Goal: Task Accomplishment & Management: Complete application form

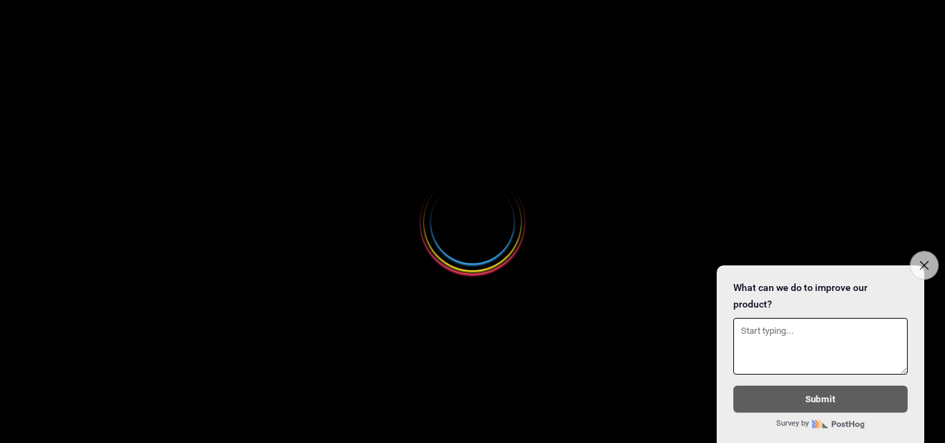
select select
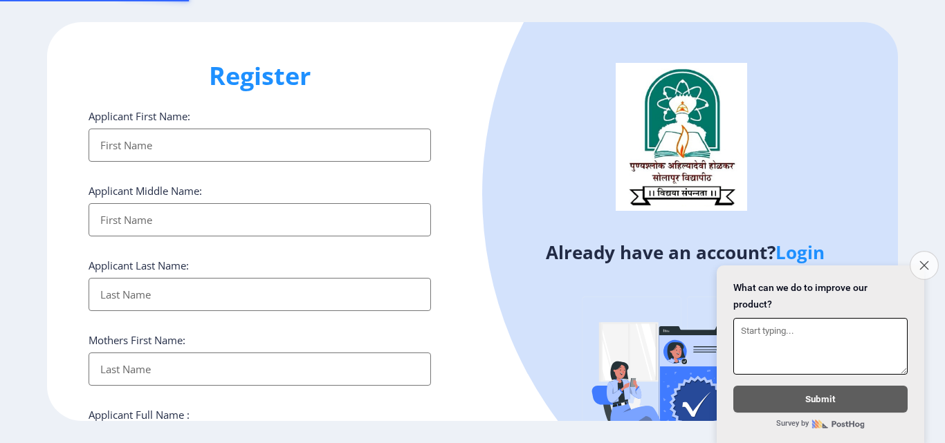
click at [919, 259] on button "Close survey" at bounding box center [924, 265] width 29 height 29
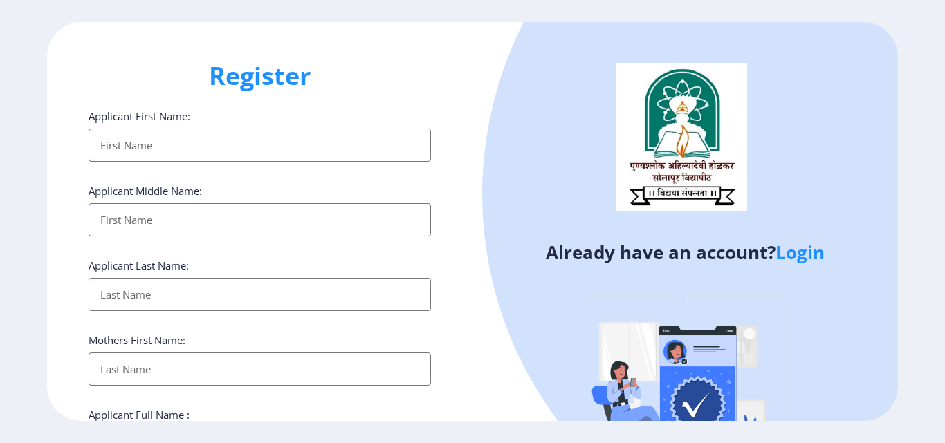
click at [223, 133] on input "Applicant First Name:" at bounding box center [260, 145] width 342 height 33
type input "vIDYA"
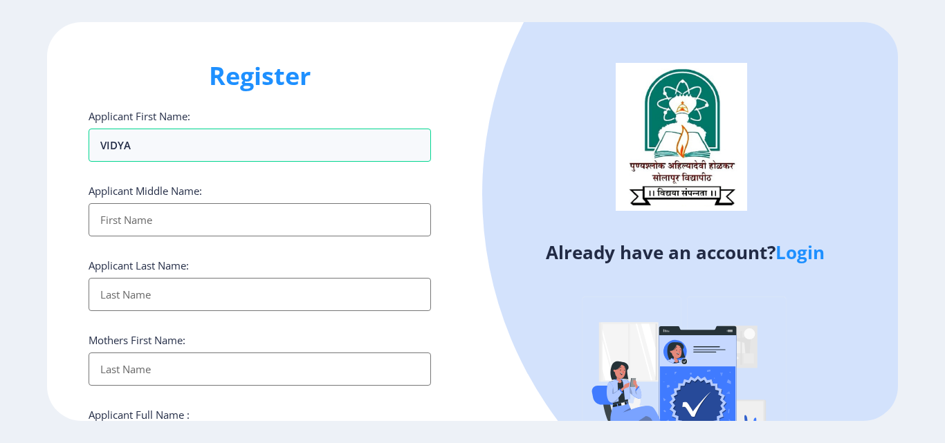
click at [178, 211] on input "Applicant First Name:" at bounding box center [260, 219] width 342 height 33
type input "RAJIV"
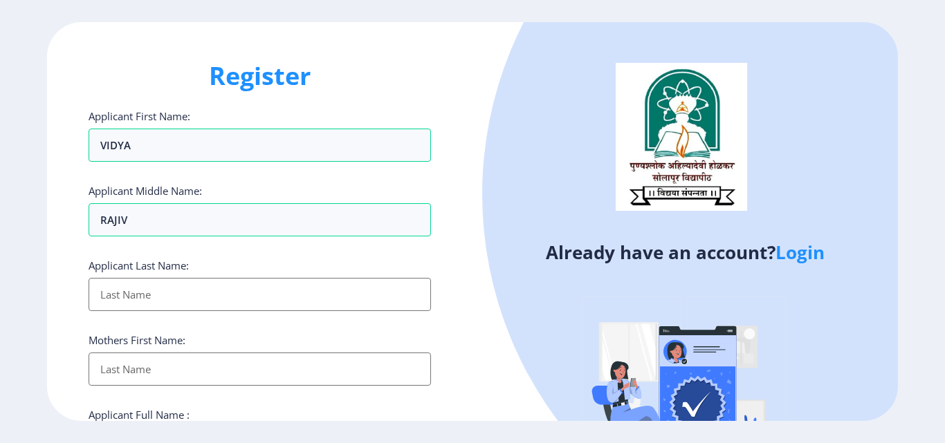
click at [176, 286] on input "Applicant First Name:" at bounding box center [260, 294] width 342 height 33
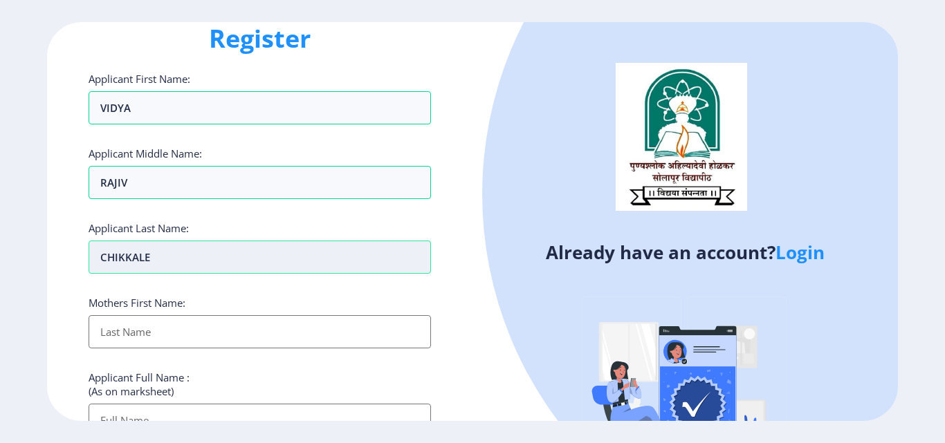
scroll to position [69, 0]
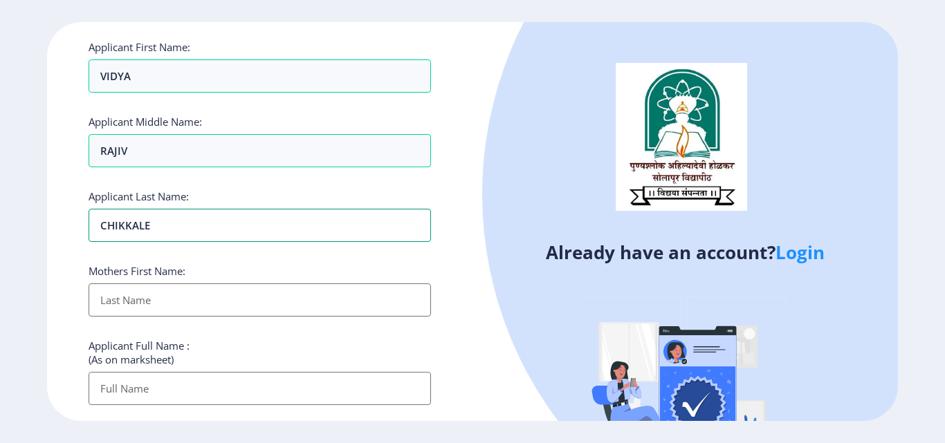
type input "CHIKKALE"
click at [174, 304] on input "Applicant First Name:" at bounding box center [260, 300] width 342 height 33
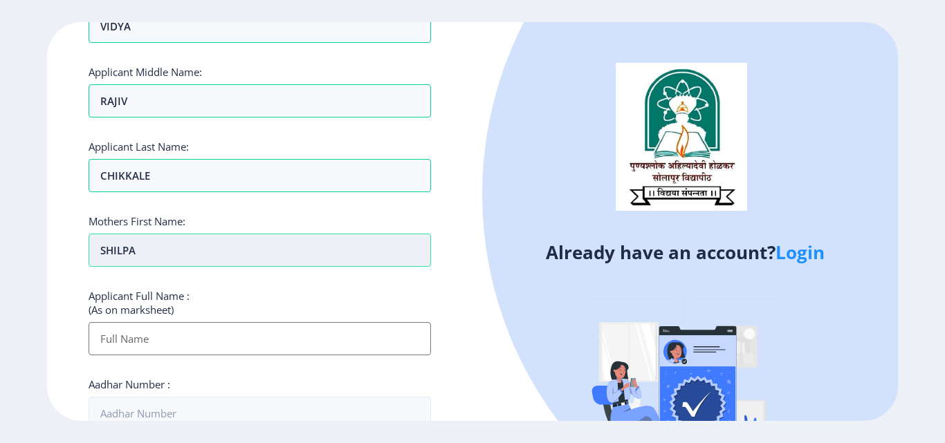
scroll to position [277, 0]
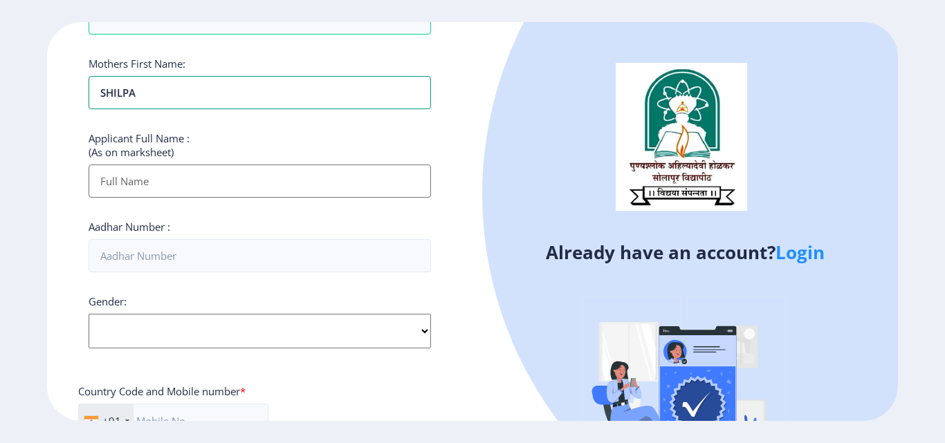
type input "SHILPA"
click at [152, 172] on input "Applicant First Name:" at bounding box center [260, 181] width 342 height 33
click at [175, 183] on input "Applicant First Name:" at bounding box center [260, 181] width 342 height 33
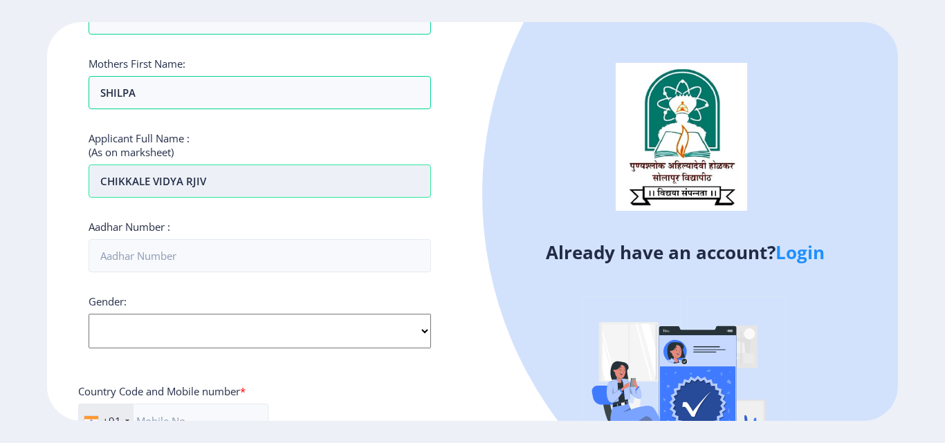
click at [191, 176] on input "CHIKKALE VIDYA RJIV" at bounding box center [260, 181] width 342 height 33
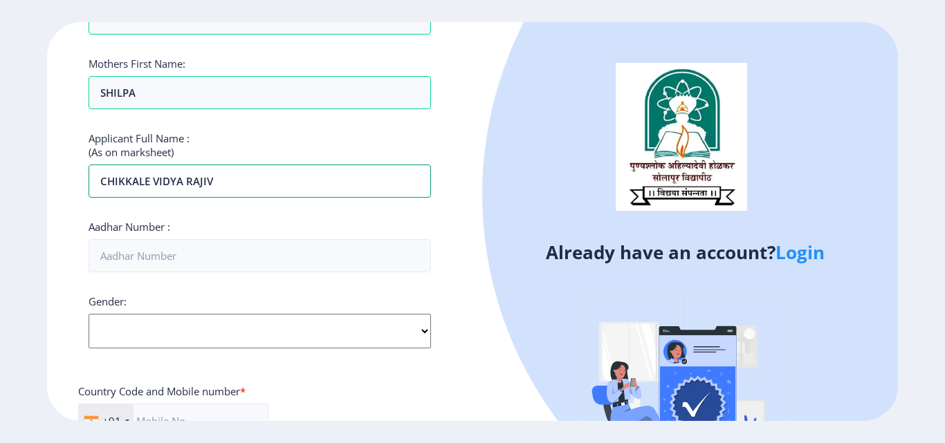
type input "CHIKKALE VIDYA RAJIV"
click at [353, 274] on div "Applicant First Name: vIDYA Applicant Middle Name: [PERSON_NAME] Applicant Last…" at bounding box center [260, 249] width 342 height 833
click at [318, 273] on input "Aadhar Number :" at bounding box center [260, 255] width 342 height 33
type input "693555522568"
click at [424, 329] on select "Select Gender [DEMOGRAPHIC_DATA] [DEMOGRAPHIC_DATA] Other" at bounding box center [260, 331] width 342 height 35
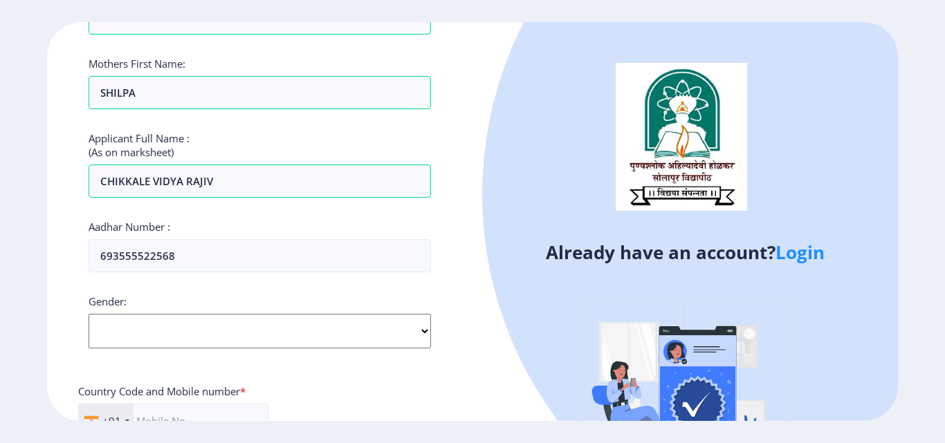
select select "[DEMOGRAPHIC_DATA]"
click at [89, 314] on select "Select Gender [DEMOGRAPHIC_DATA] [DEMOGRAPHIC_DATA] Other" at bounding box center [260, 331] width 342 height 35
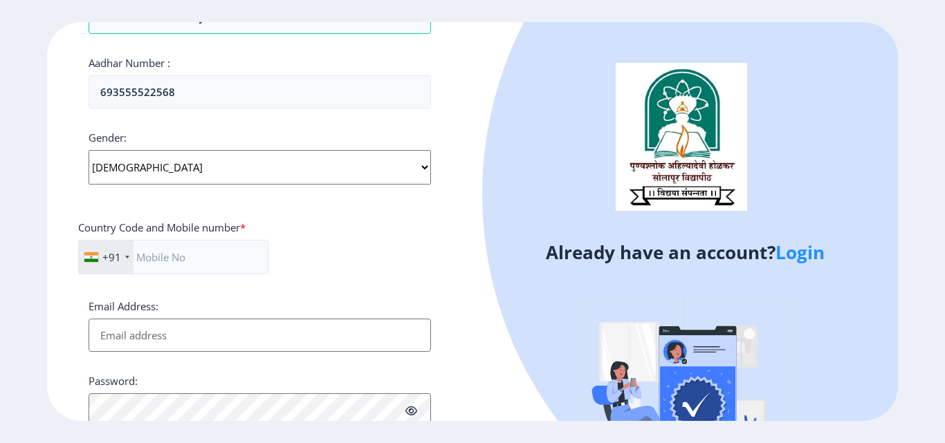
scroll to position [553, 0]
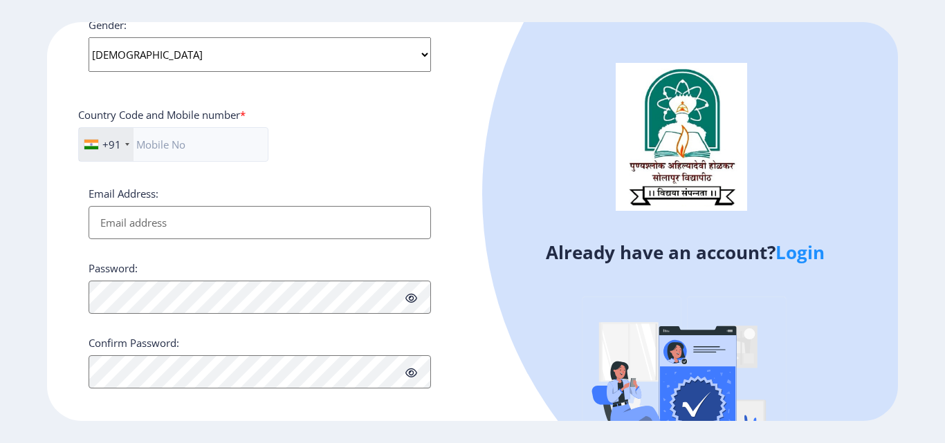
click at [380, 128] on div "+91 [GEOGRAPHIC_DATA] ([GEOGRAPHIC_DATA]) +91 [GEOGRAPHIC_DATA] (‫[GEOGRAPHIC_D…" at bounding box center [259, 150] width 363 height 46
click at [240, 139] on input "text" at bounding box center [173, 144] width 190 height 35
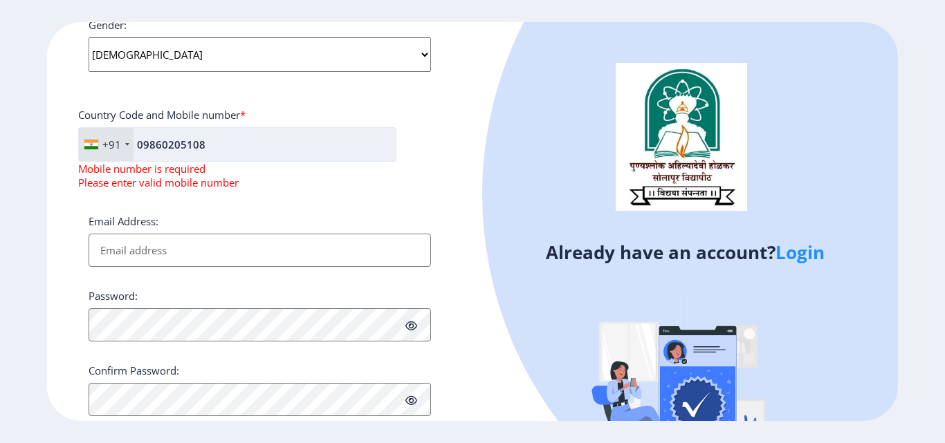
click at [146, 145] on input "09860205108" at bounding box center [237, 144] width 318 height 35
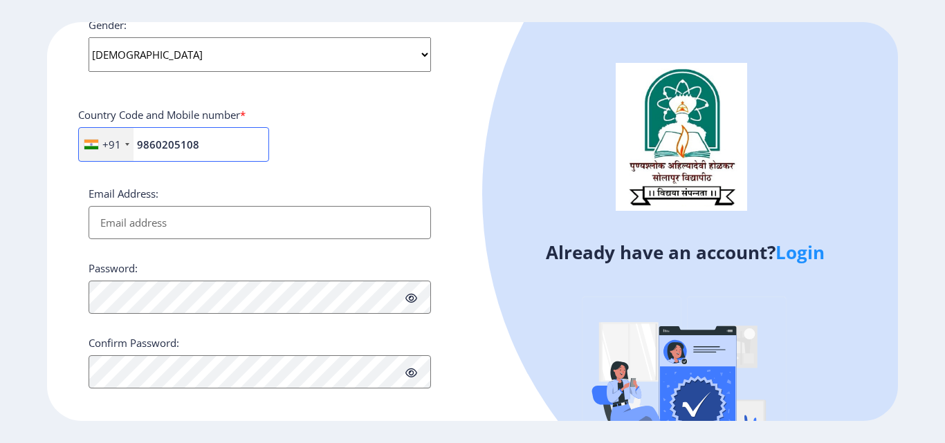
drag, startPoint x: 201, startPoint y: 145, endPoint x: 127, endPoint y: 153, distance: 74.5
click at [127, 153] on div "+91 [GEOGRAPHIC_DATA] ([GEOGRAPHIC_DATA]) +91 [GEOGRAPHIC_DATA] (‫[GEOGRAPHIC_D…" at bounding box center [173, 144] width 191 height 35
type input "8766834687"
click at [159, 222] on input "Email Address:" at bounding box center [260, 222] width 342 height 33
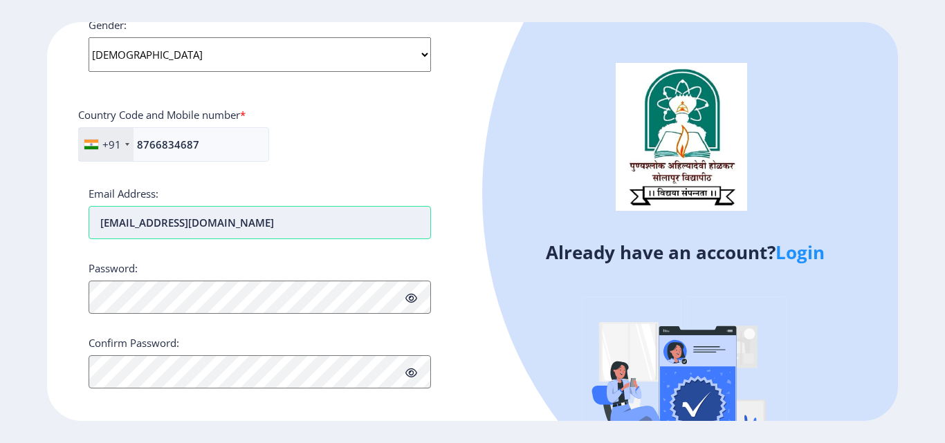
type input "[EMAIL_ADDRESS][DOMAIN_NAME]"
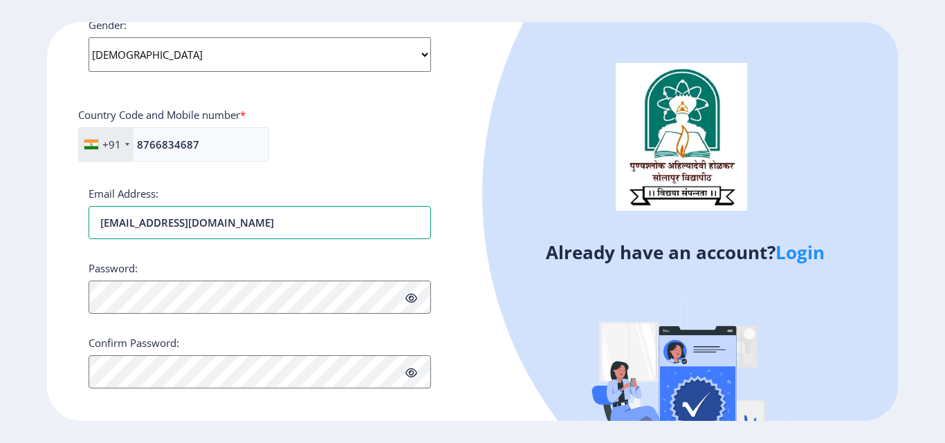
drag, startPoint x: 323, startPoint y: 228, endPoint x: 63, endPoint y: 228, distance: 260.1
click at [63, 228] on div "Register Applicant First Name: vIDYA Applicant Middle Name: [PERSON_NAME] Appli…" at bounding box center [259, 221] width 425 height 399
type input "[EMAIL_ADDRESS][DOMAIN_NAME]"
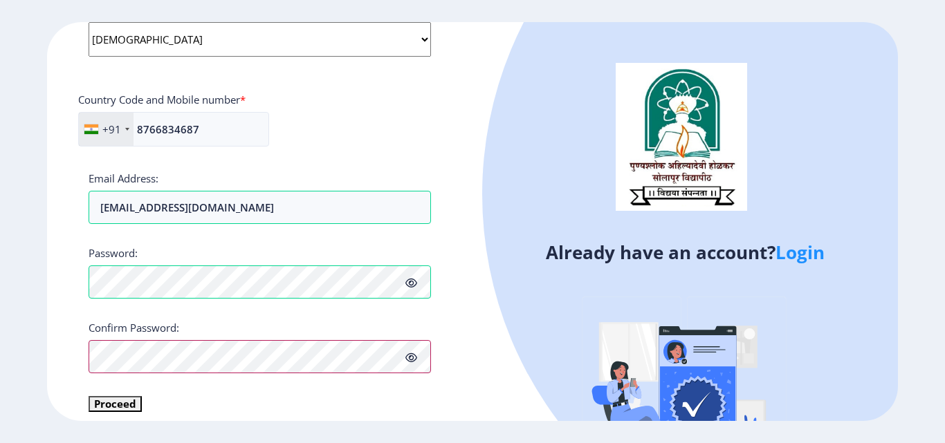
scroll to position [580, 0]
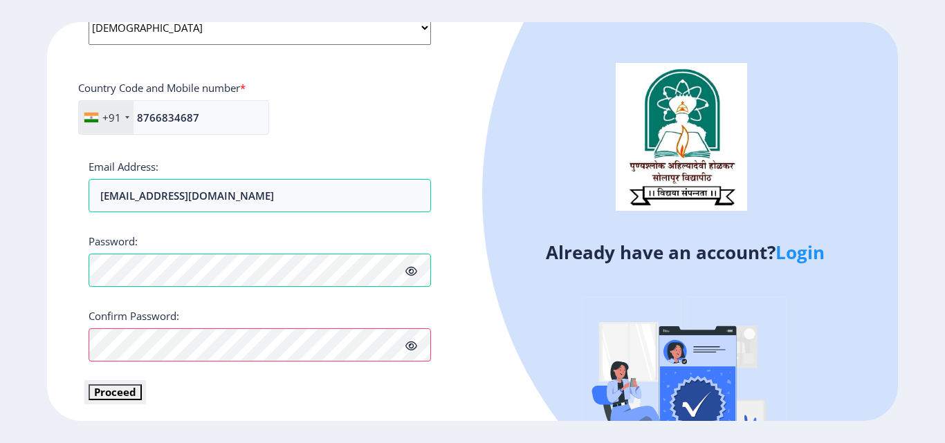
click at [129, 389] on button "Proceed" at bounding box center [115, 393] width 53 height 16
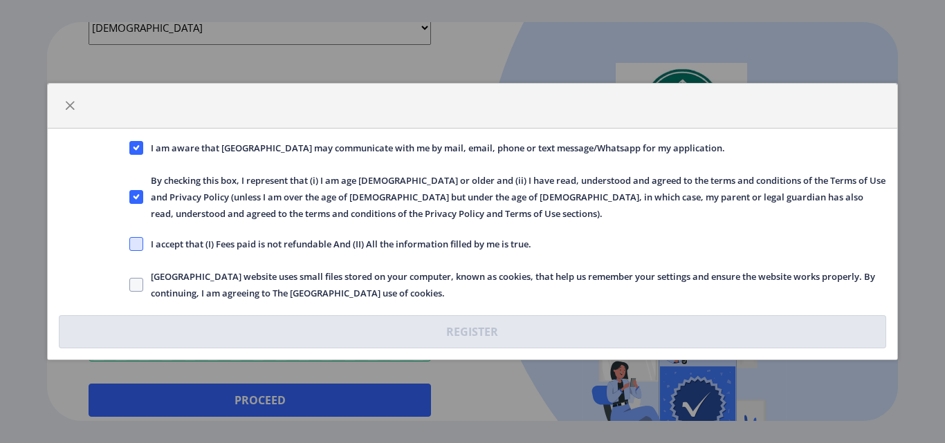
click at [141, 244] on span at bounding box center [136, 244] width 14 height 14
click at [130, 244] on input "I accept that (I) Fees paid is not refundable And (II) All the information fill…" at bounding box center [129, 244] width 1 height 1
checkbox input "true"
click at [134, 288] on span at bounding box center [136, 285] width 14 height 14
click at [130, 286] on input "[GEOGRAPHIC_DATA] website uses small files stored on your computer, known as co…" at bounding box center [129, 285] width 1 height 1
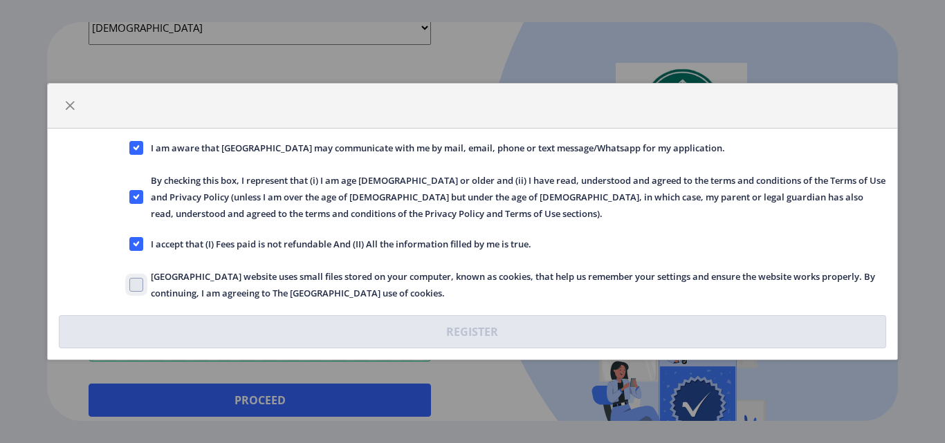
checkbox input "true"
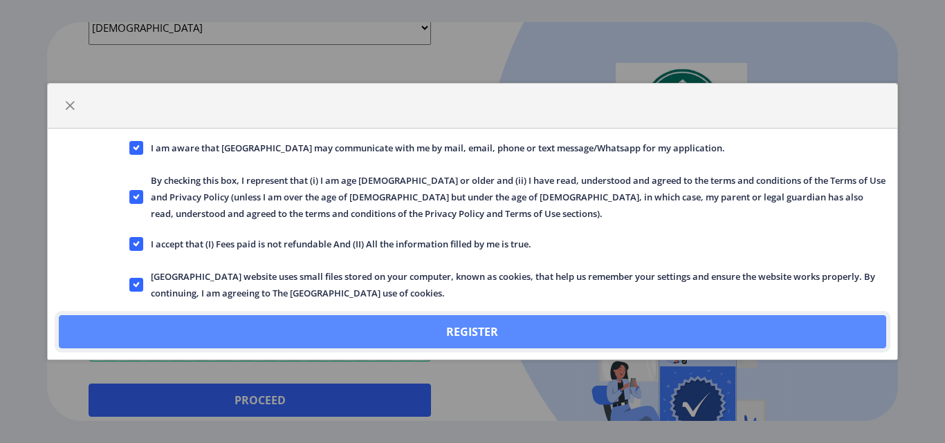
click at [501, 334] on button "Register" at bounding box center [472, 331] width 827 height 33
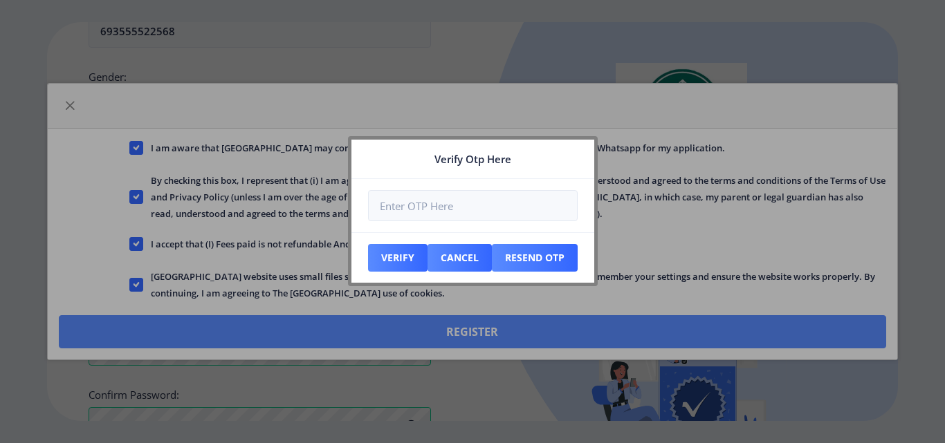
scroll to position [659, 0]
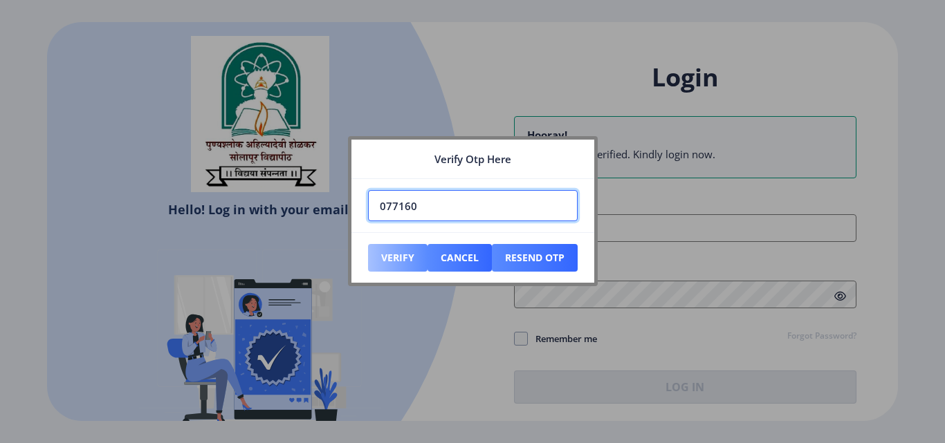
type input "077160"
click at [396, 259] on button "Verify" at bounding box center [397, 258] width 59 height 28
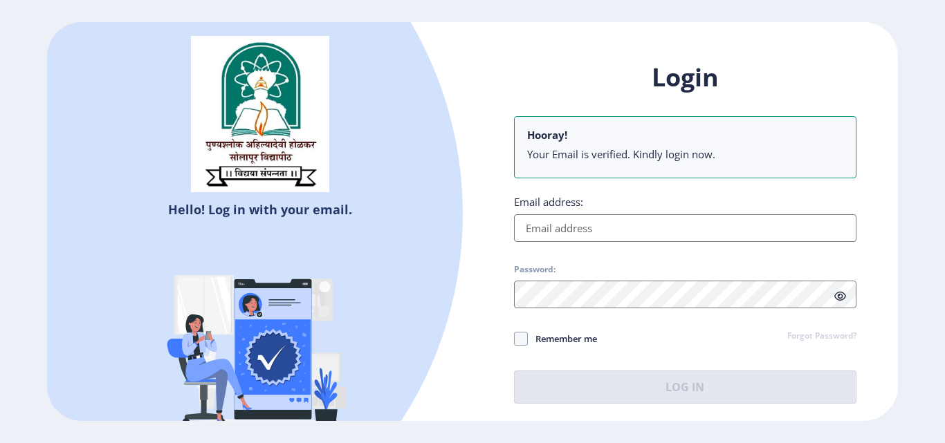
click at [595, 225] on input "Email address:" at bounding box center [685, 228] width 342 height 28
type input "[EMAIL_ADDRESS][DOMAIN_NAME]"
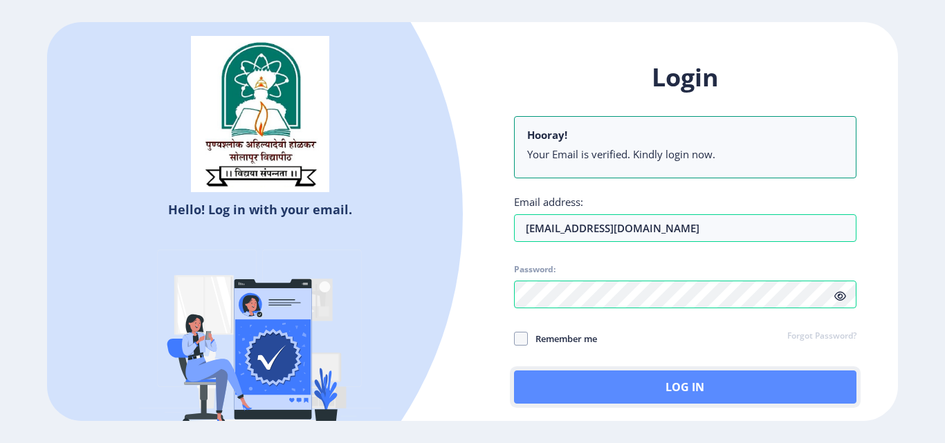
click at [684, 381] on button "Log In" at bounding box center [685, 387] width 342 height 33
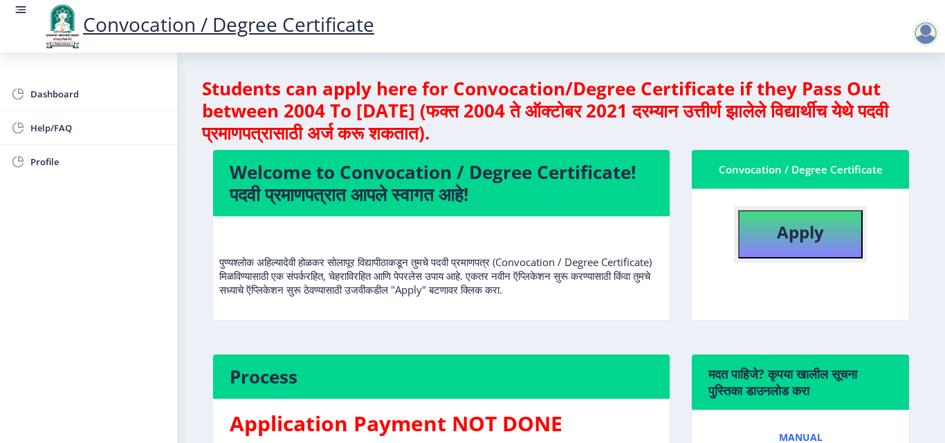
click at [792, 235] on b "Apply" at bounding box center [800, 232] width 47 height 23
select select
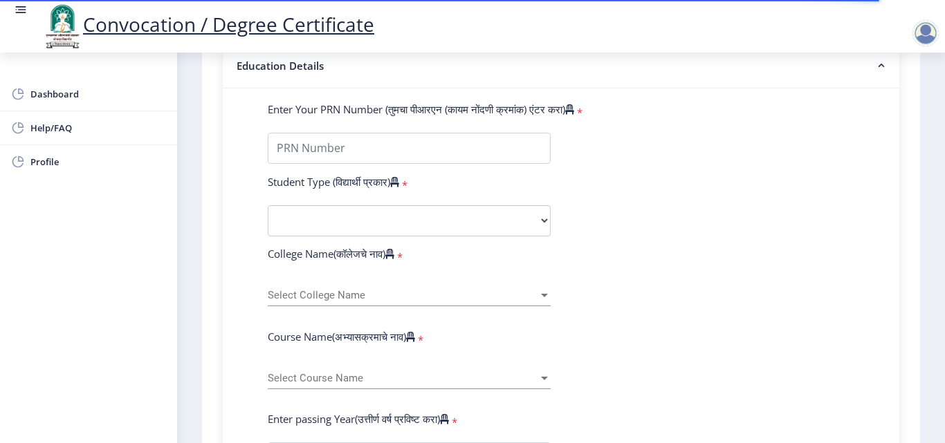
scroll to position [346, 0]
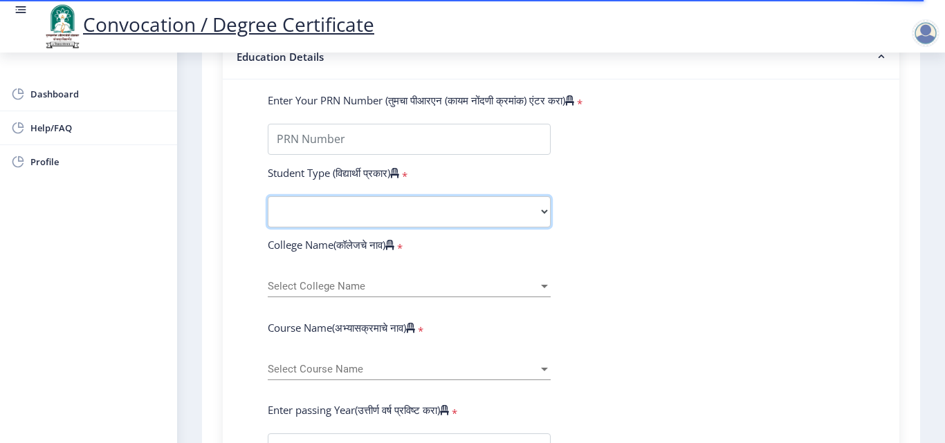
click at [544, 206] on select "Select Student Type Regular External" at bounding box center [409, 211] width 283 height 31
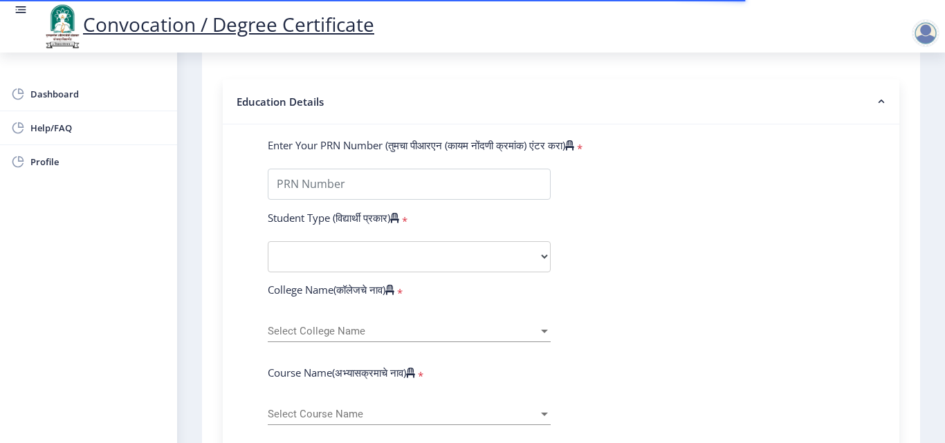
scroll to position [277, 0]
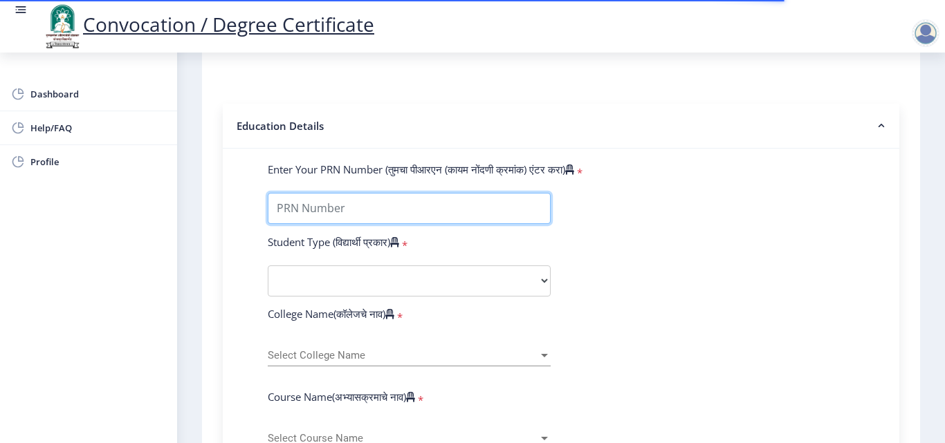
click at [375, 213] on input "Enter Your PRN Number (तुमचा पीआरएन (कायम नोंदणी क्रमांक) एंटर करा)" at bounding box center [409, 208] width 283 height 31
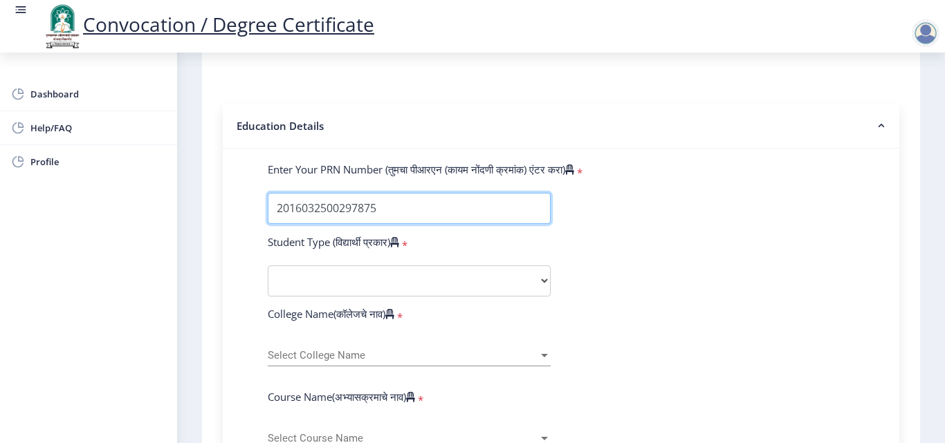
type input "2016032500297875"
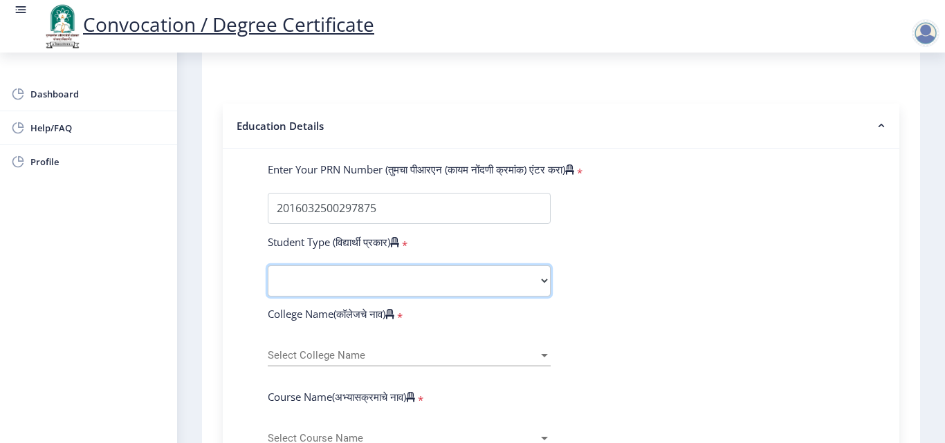
click at [544, 281] on select "Select Student Type Regular External" at bounding box center [409, 281] width 283 height 31
select select "Regular"
click at [268, 266] on select "Select Student Type Regular External" at bounding box center [409, 281] width 283 height 31
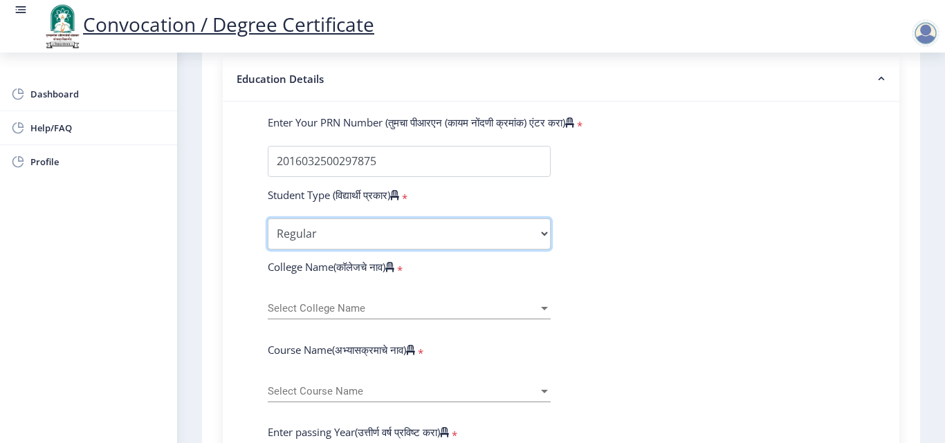
scroll to position [346, 0]
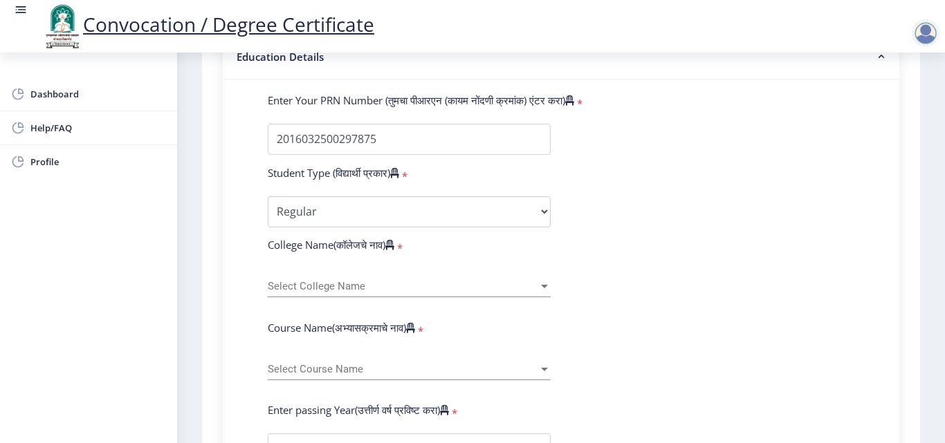
click at [368, 284] on span "Select College Name" at bounding box center [403, 287] width 270 height 12
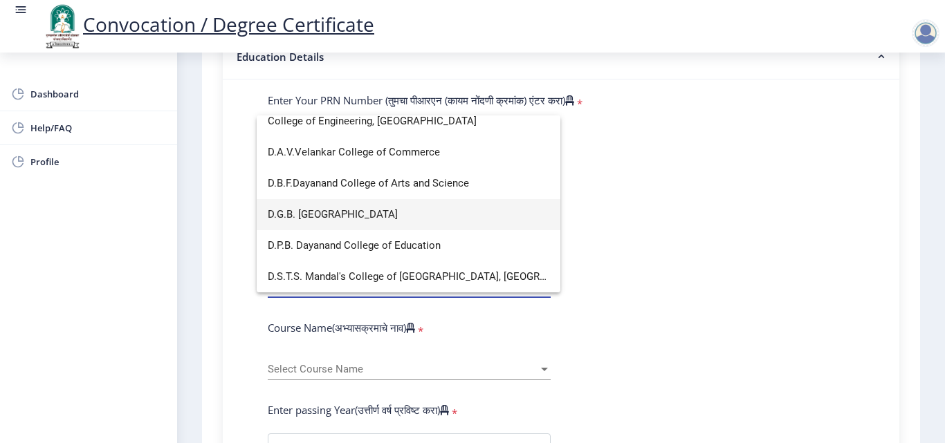
scroll to position [692, 0]
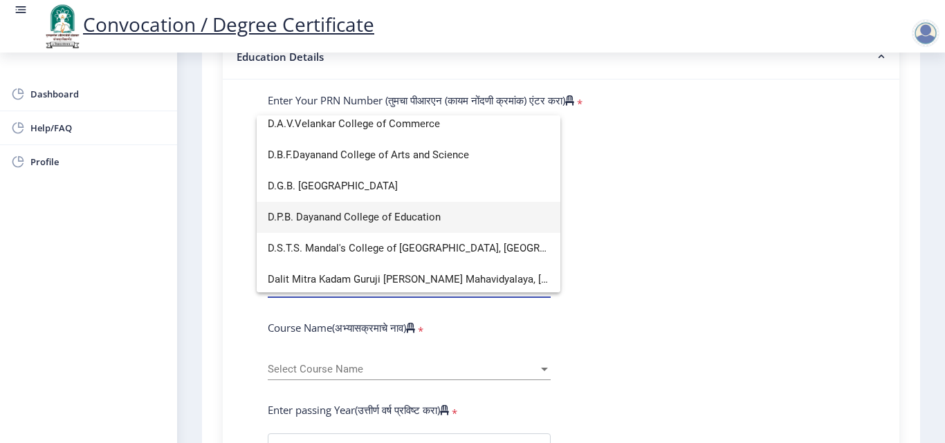
click at [359, 215] on span "D.P.B. Dayanand College of Education" at bounding box center [409, 217] width 282 height 31
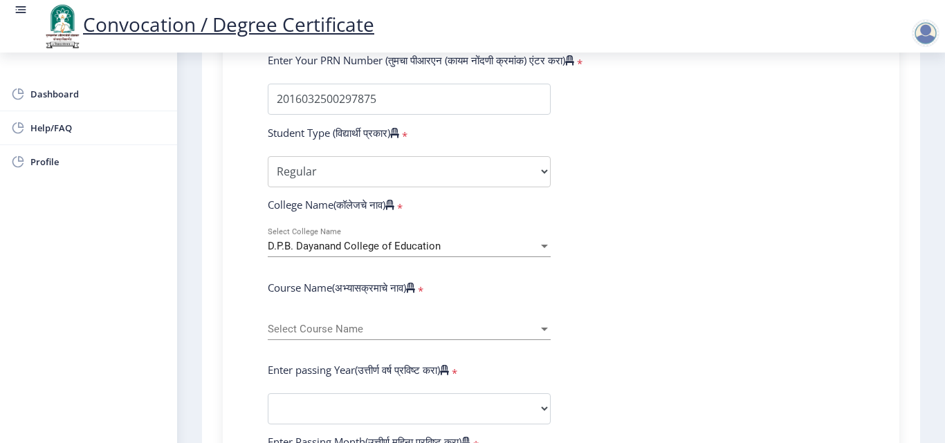
scroll to position [415, 0]
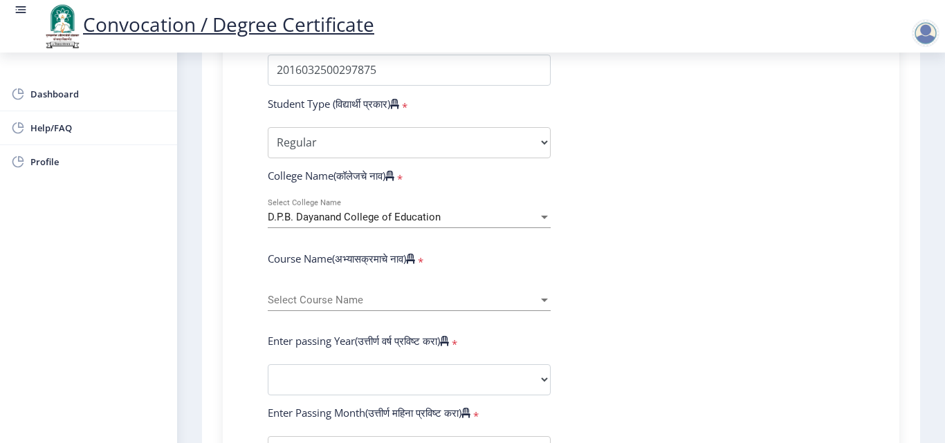
click at [546, 304] on div at bounding box center [544, 301] width 12 height 12
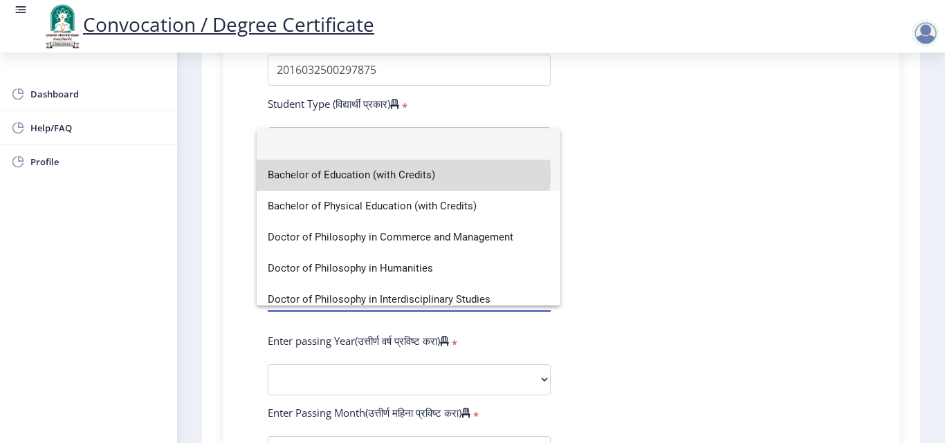
click at [387, 173] on span "Bachelor of Education (with Credits)" at bounding box center [409, 175] width 282 height 31
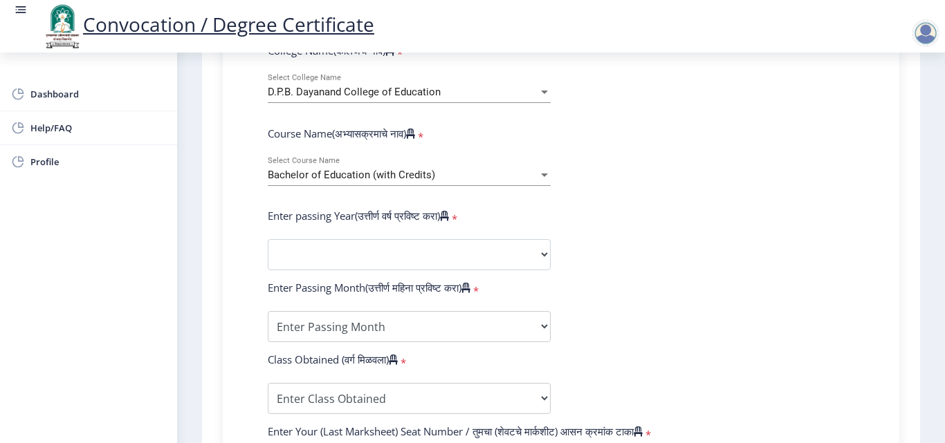
scroll to position [553, 0]
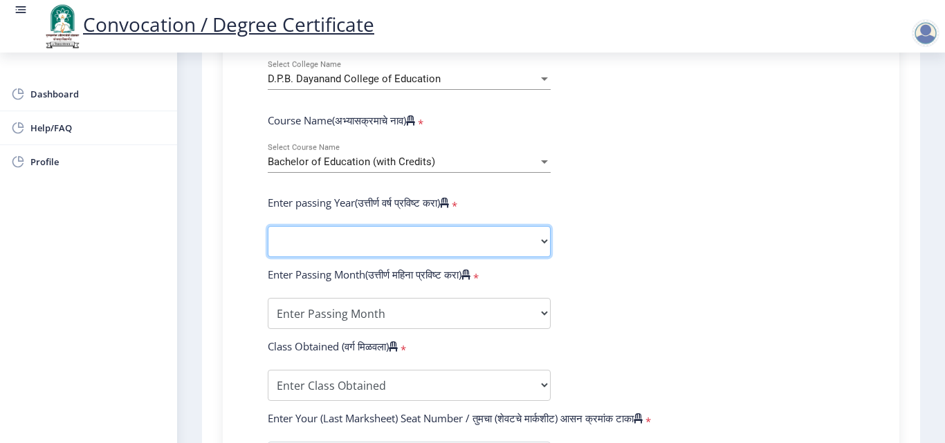
click at [542, 242] on select "2025 2024 2023 2022 2021 2020 2019 2018 2017 2016 2015 2014 2013 2012 2011 2010…" at bounding box center [409, 241] width 283 height 31
select select "2018"
click at [268, 226] on select "2025 2024 2023 2022 2021 2020 2019 2018 2017 2016 2015 2014 2013 2012 2011 2010…" at bounding box center [409, 241] width 283 height 31
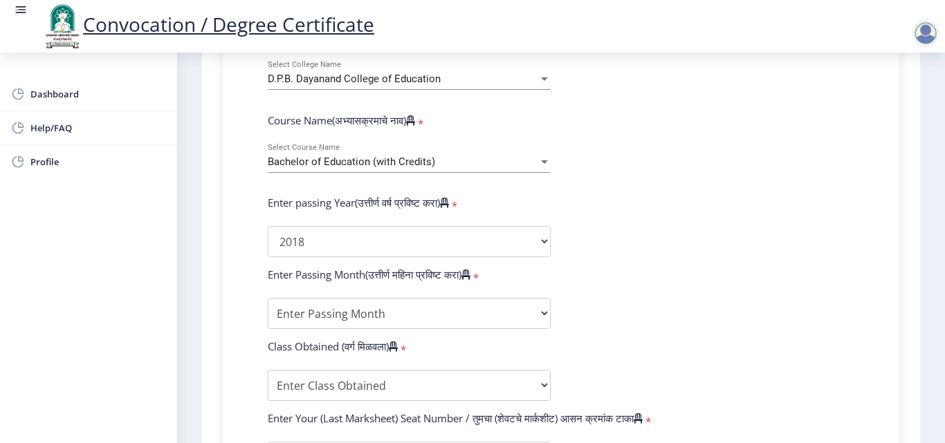
click at [714, 234] on form "Enter Your PRN Number (तुमचा पीआरएन (कायम नोंदणी क्रमांक) एंटर करा) * Student T…" at bounding box center [560, 252] width 607 height 733
click at [541, 311] on select "Enter Passing Month March April May October November December" at bounding box center [409, 313] width 283 height 31
select select "May"
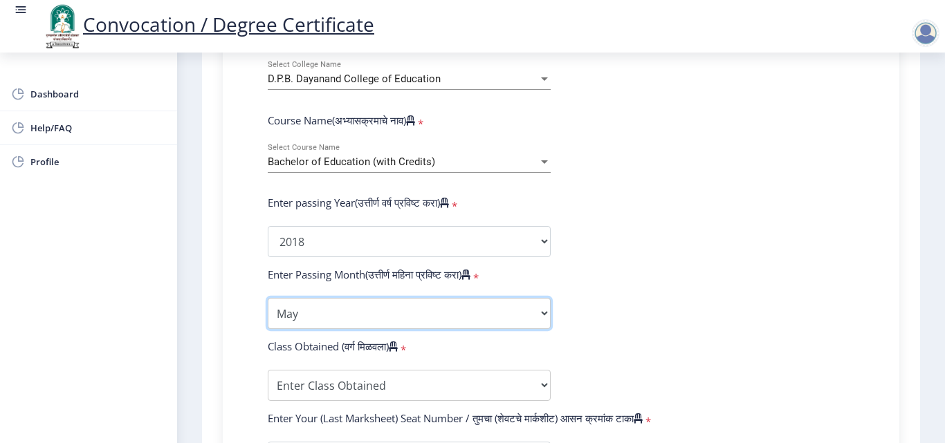
click at [268, 298] on select "Enter Passing Month March April May October November December" at bounding box center [409, 313] width 283 height 31
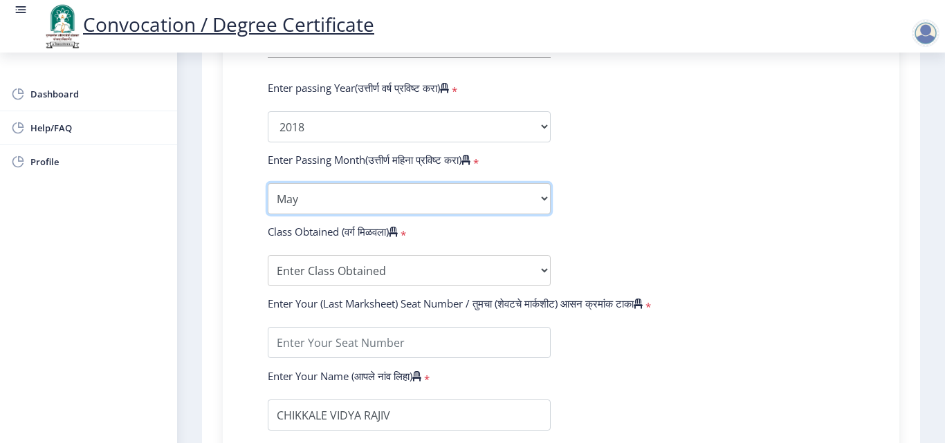
scroll to position [692, 0]
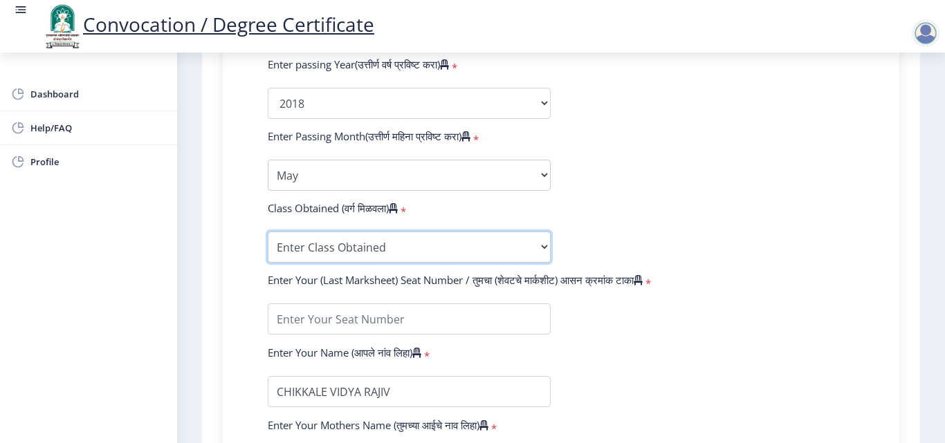
click at [292, 246] on select "Enter Class Obtained FIRST CLASS WITH DISTINCTION FIRST CLASS HIGHER SECOND CLA…" at bounding box center [409, 247] width 283 height 31
click at [268, 232] on select "Enter Class Obtained FIRST CLASS WITH DISTINCTION FIRST CLASS HIGHER SECOND CLA…" at bounding box center [409, 247] width 283 height 31
click at [536, 246] on select "Enter Class Obtained FIRST CLASS WITH DISTINCTION FIRST CLASS HIGHER SECOND CLA…" at bounding box center [409, 247] width 283 height 31
select select "Grade A"
click at [268, 232] on select "Enter Class Obtained FIRST CLASS WITH DISTINCTION FIRST CLASS HIGHER SECOND CLA…" at bounding box center [409, 247] width 283 height 31
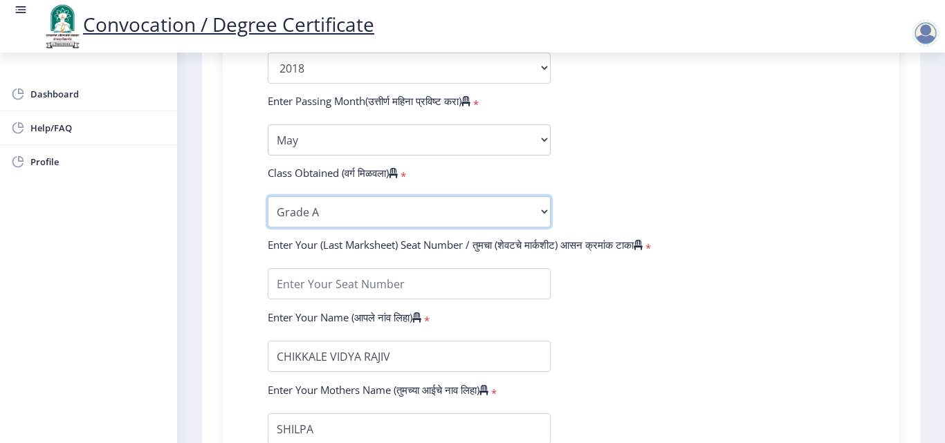
scroll to position [761, 0]
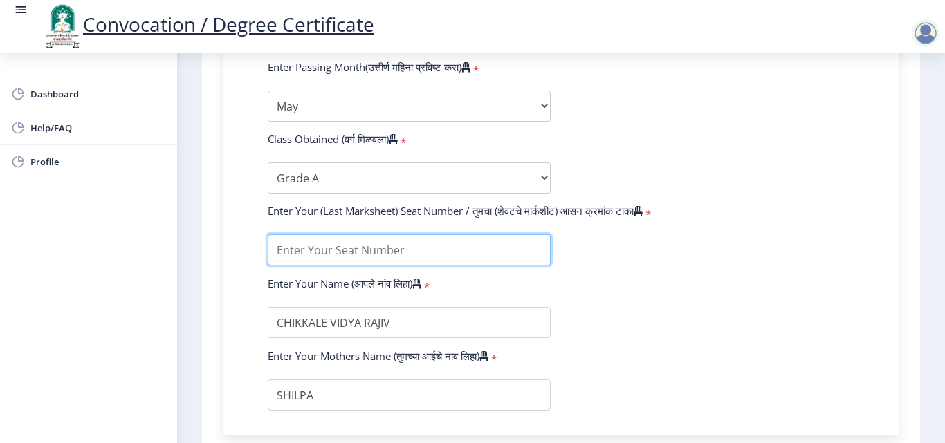
click at [458, 257] on input "textarea" at bounding box center [409, 249] width 283 height 31
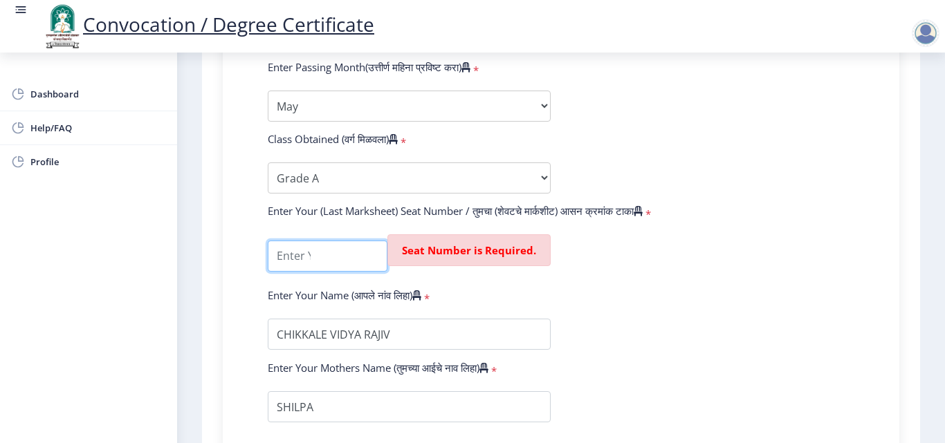
click at [315, 261] on input "textarea" at bounding box center [328, 256] width 120 height 31
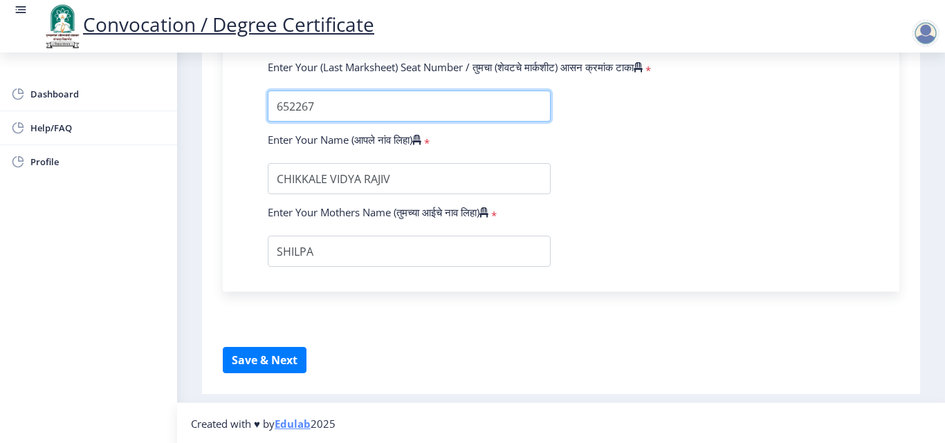
scroll to position [906, 0]
type input "652267"
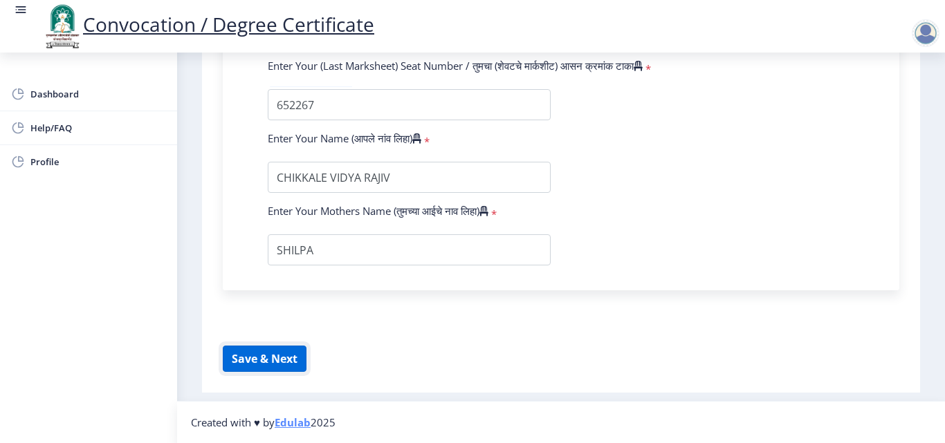
click at [237, 353] on button "Save & Next" at bounding box center [265, 359] width 84 height 26
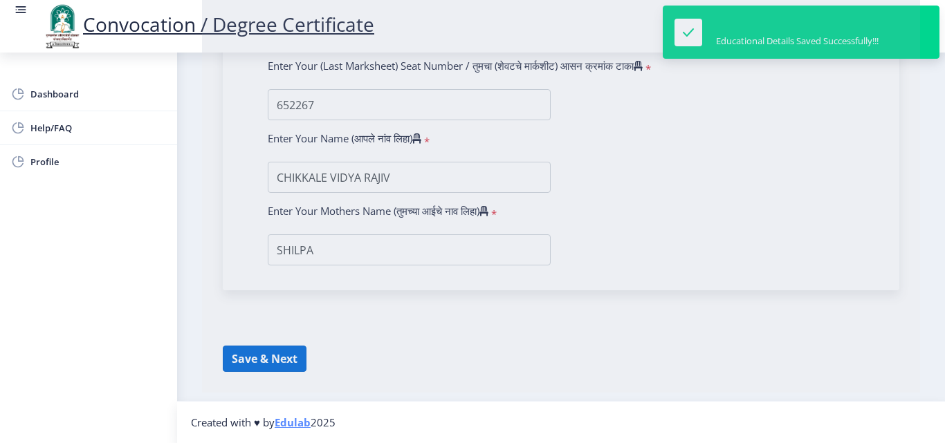
select select
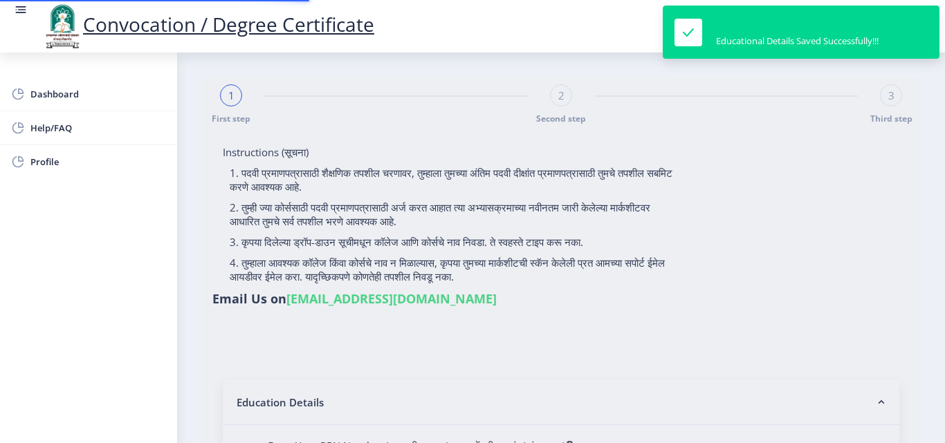
type input "2016032500297875"
select select "Regular"
select select "2018"
select select "May"
select select "Grade A"
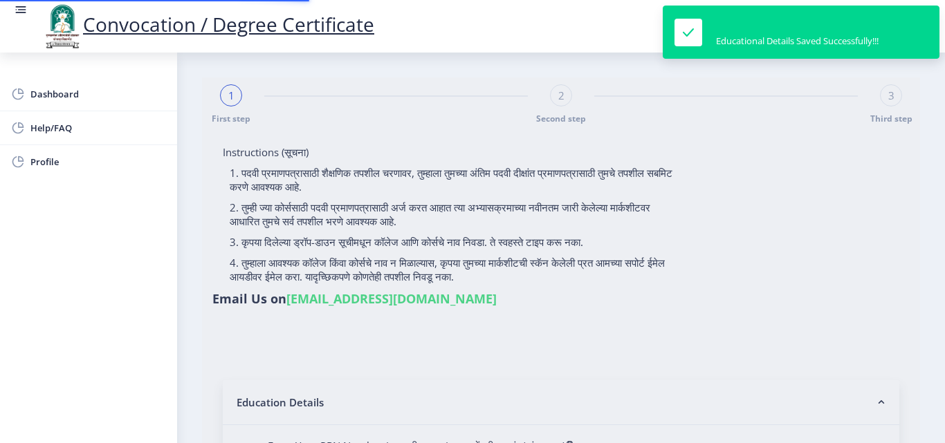
type input "652267"
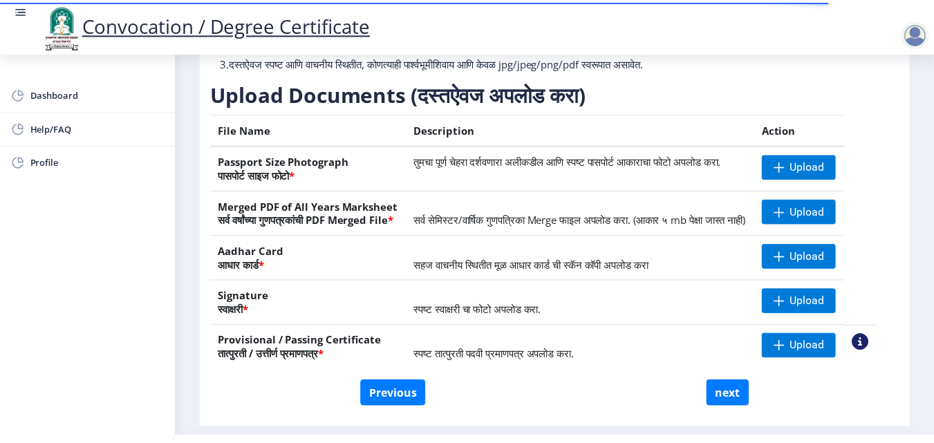
scroll to position [208, 0]
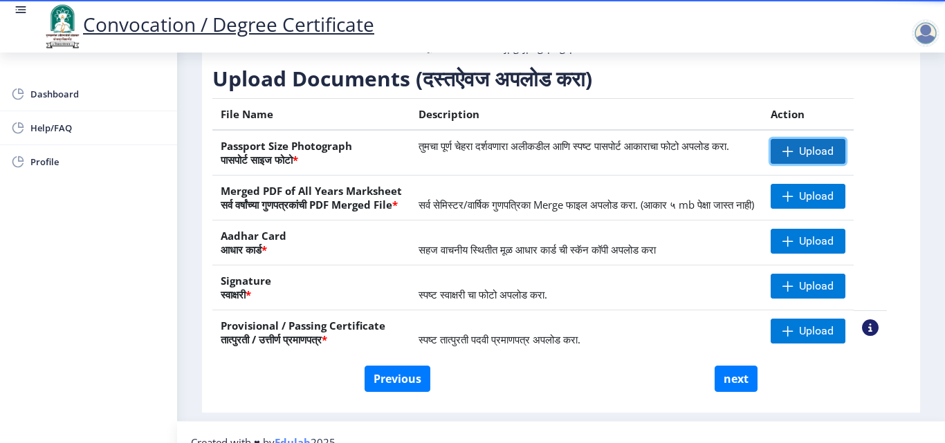
click at [827, 158] on span "Upload" at bounding box center [816, 152] width 35 height 14
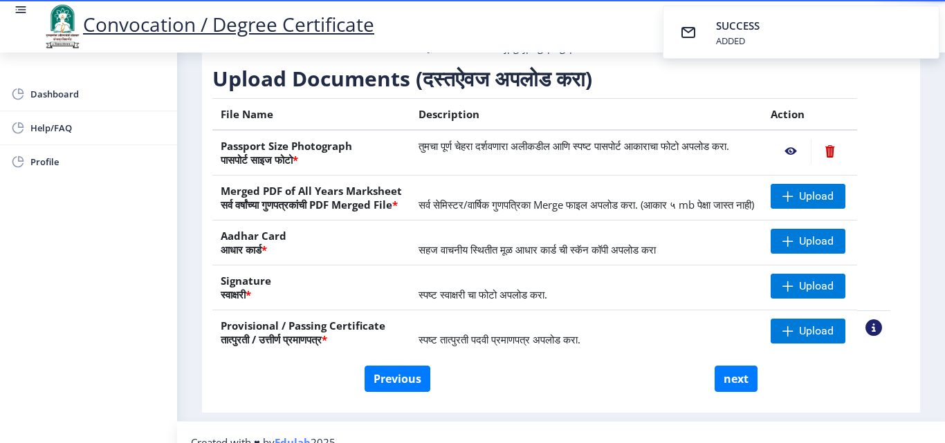
click at [808, 164] on nb-action at bounding box center [791, 151] width 40 height 25
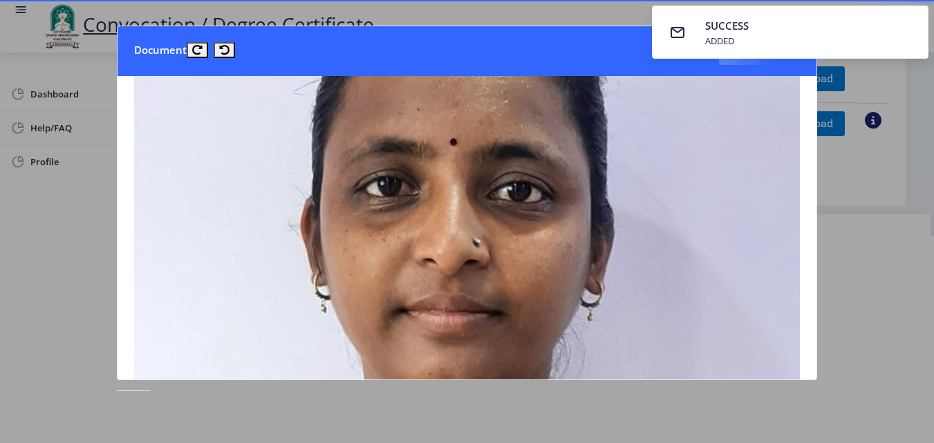
click at [873, 220] on div at bounding box center [467, 221] width 934 height 443
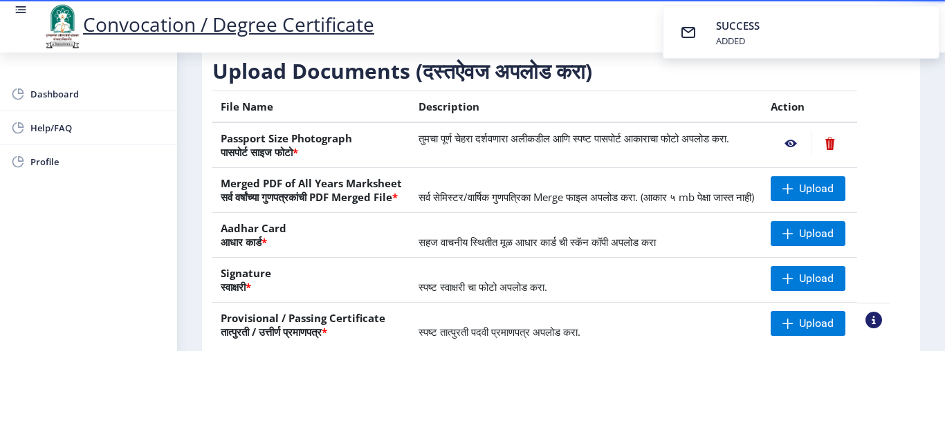
scroll to position [0, 0]
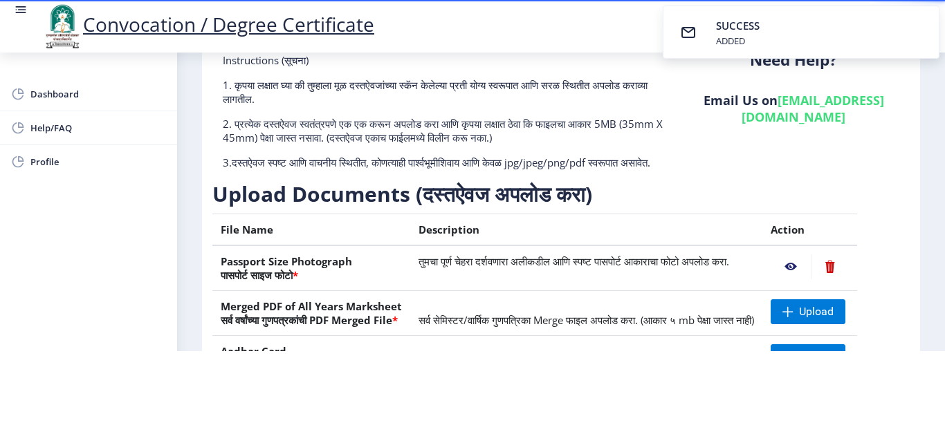
click at [845, 255] on nb-action at bounding box center [830, 267] width 38 height 25
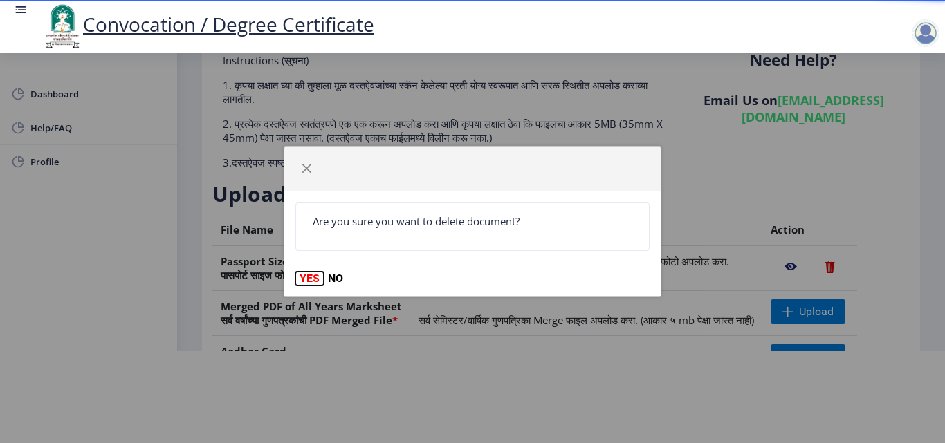
click at [301, 279] on button "YES" at bounding box center [309, 279] width 28 height 14
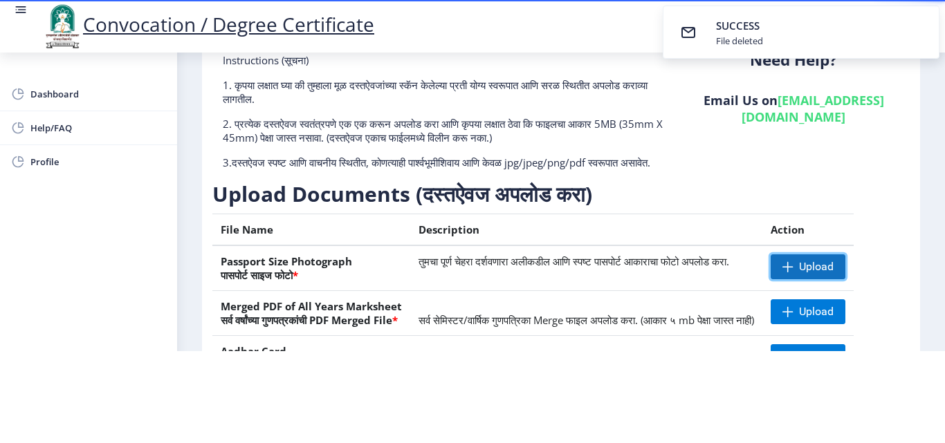
click at [823, 260] on span "Upload" at bounding box center [816, 267] width 35 height 14
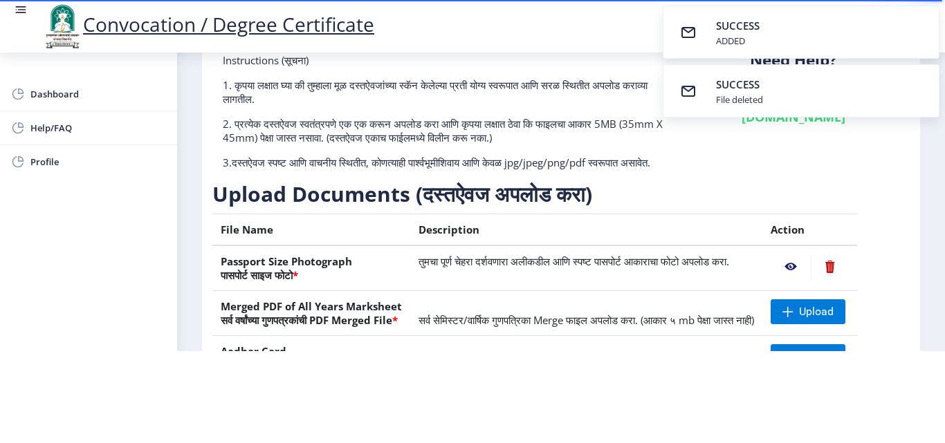
click at [802, 255] on nb-action at bounding box center [791, 267] width 40 height 25
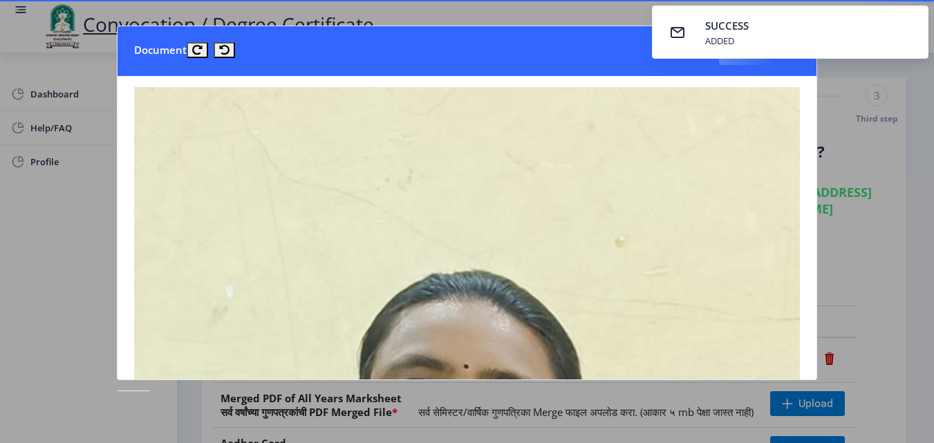
click at [890, 191] on div at bounding box center [467, 221] width 934 height 443
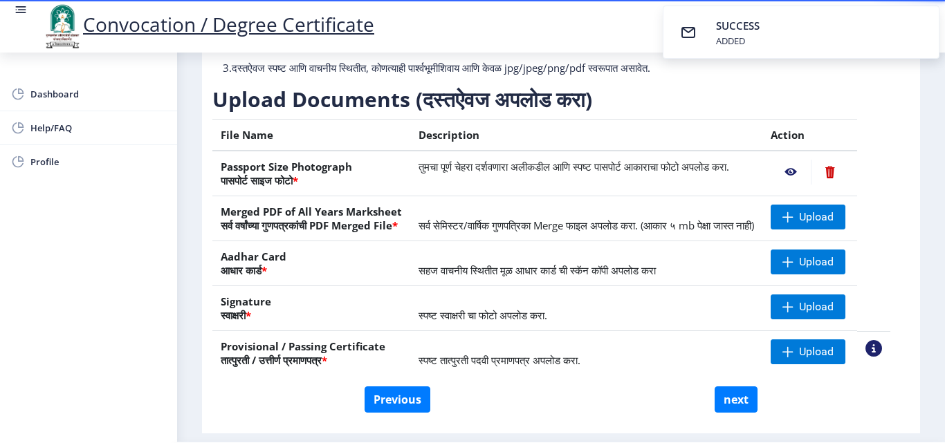
scroll to position [208, 0]
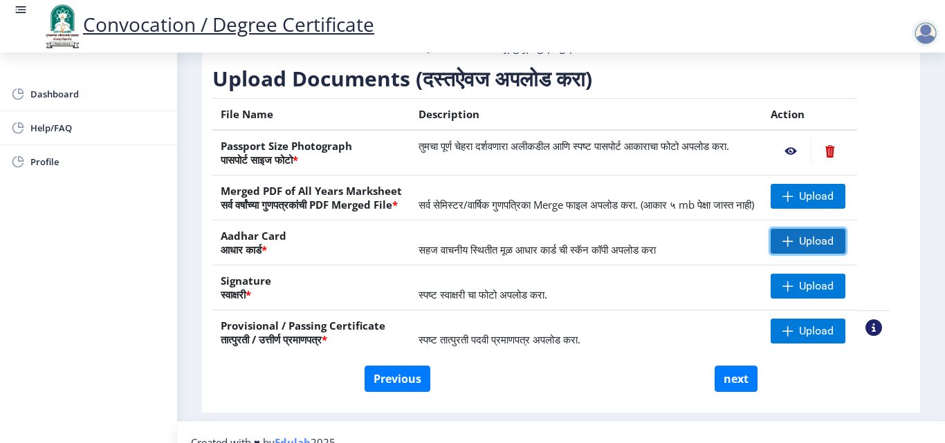
click at [829, 248] on span "Upload" at bounding box center [816, 241] width 35 height 14
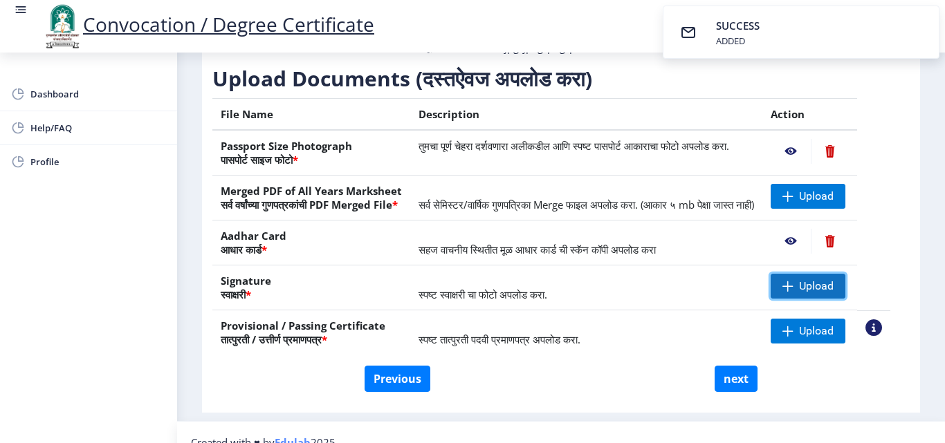
click at [827, 293] on span "Upload" at bounding box center [816, 286] width 35 height 14
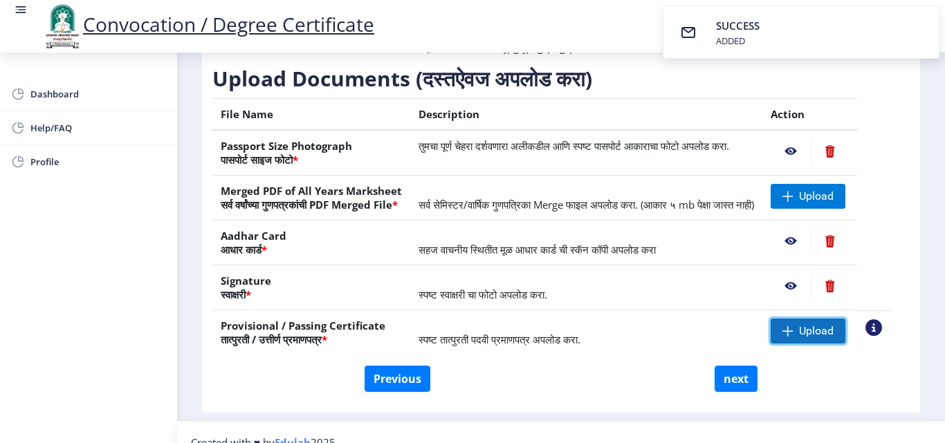
click at [833, 338] on span "Upload" at bounding box center [816, 331] width 35 height 14
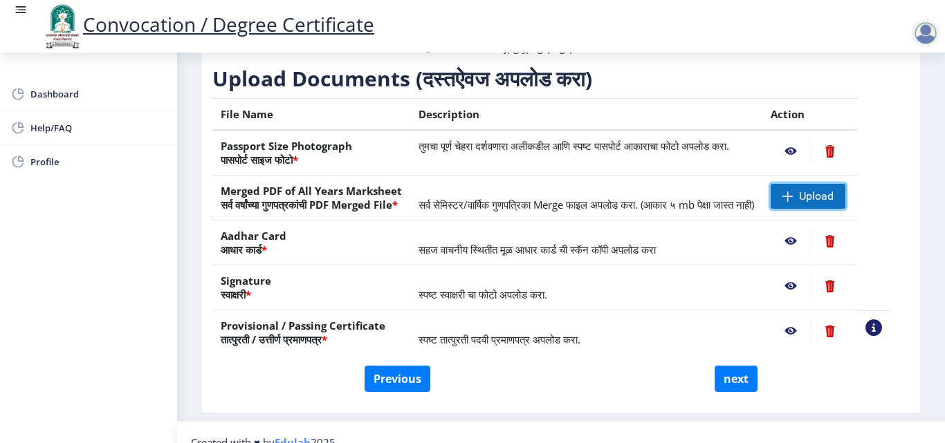
click at [842, 209] on span "Upload" at bounding box center [808, 196] width 75 height 25
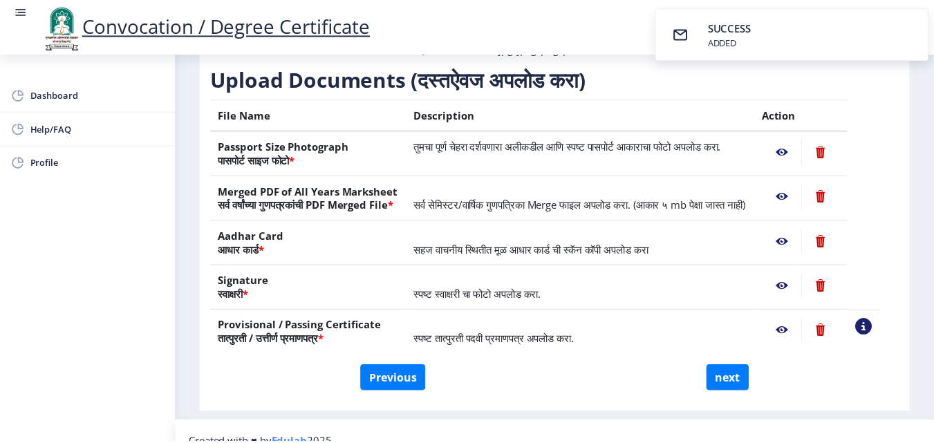
scroll to position [255, 0]
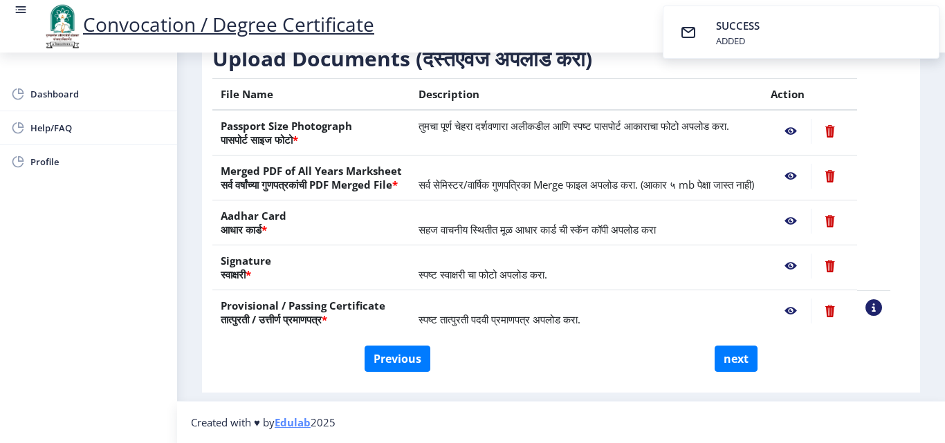
click at [803, 267] on nb-action at bounding box center [791, 266] width 40 height 25
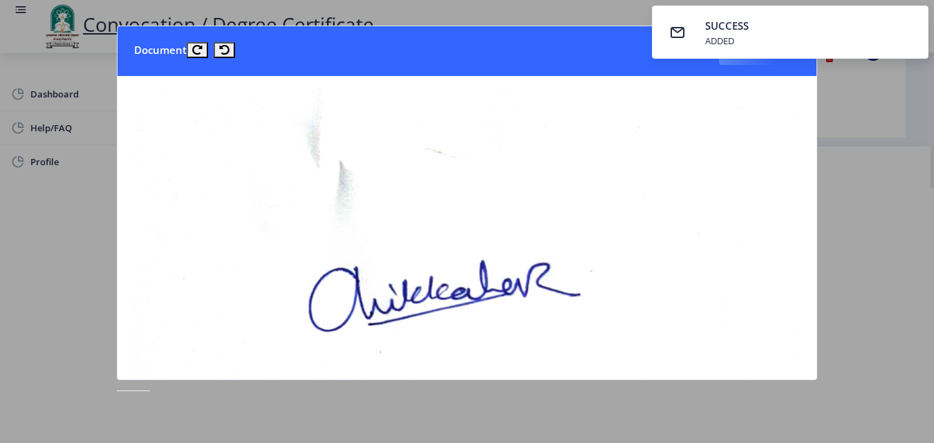
click at [874, 156] on div at bounding box center [467, 221] width 934 height 443
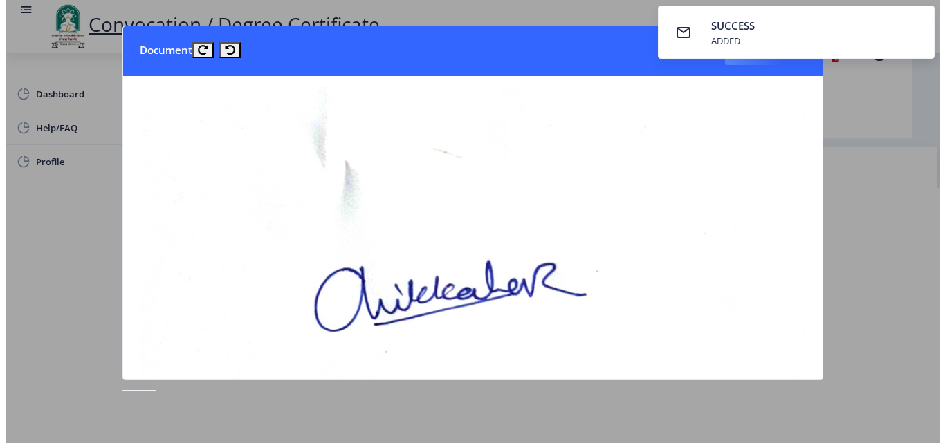
scroll to position [120, 0]
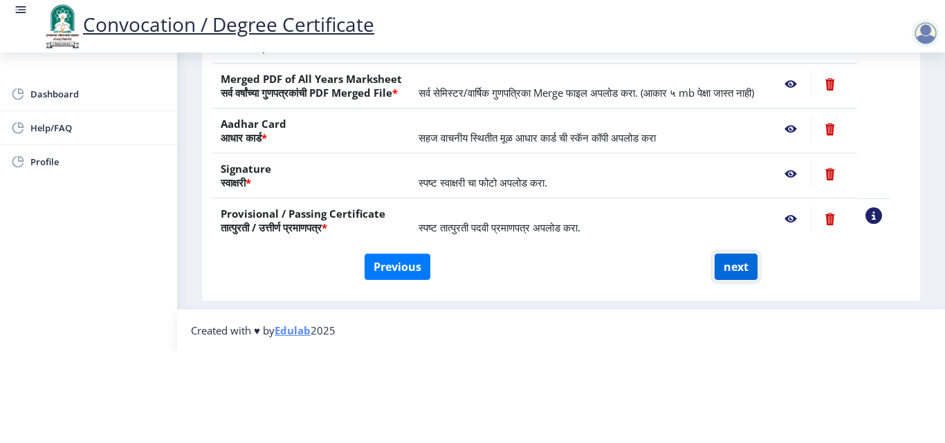
click at [735, 254] on button "next" at bounding box center [736, 267] width 43 height 26
select select
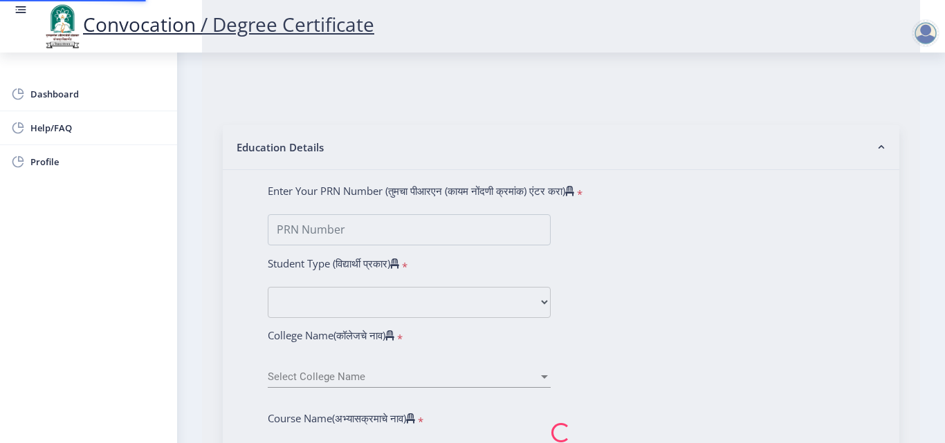
scroll to position [0, 0]
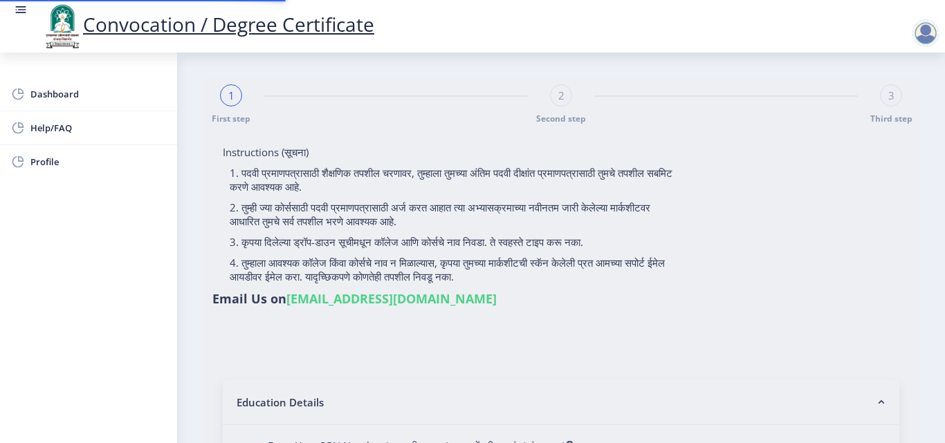
select select
type input "CHIKKALE VIDYA RAJIV"
type input "SHILPA"
type input "2016032500297875"
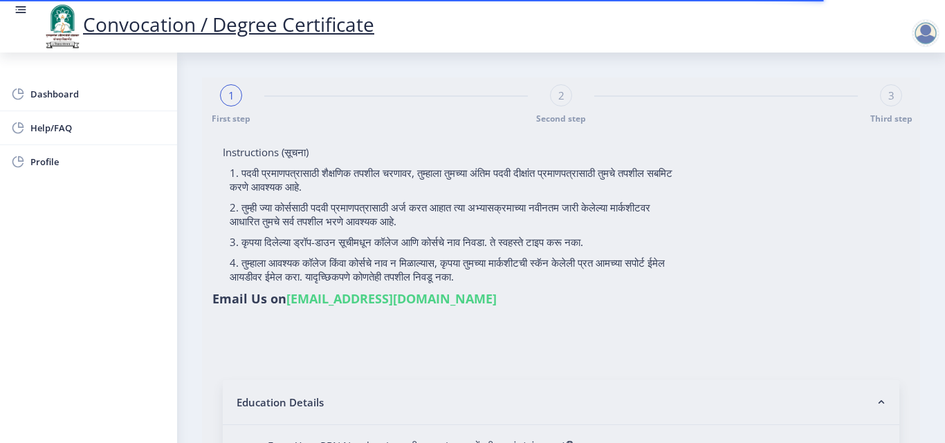
select select "Regular"
select select "2018"
select select "May"
select select "Grade A"
type input "652267"
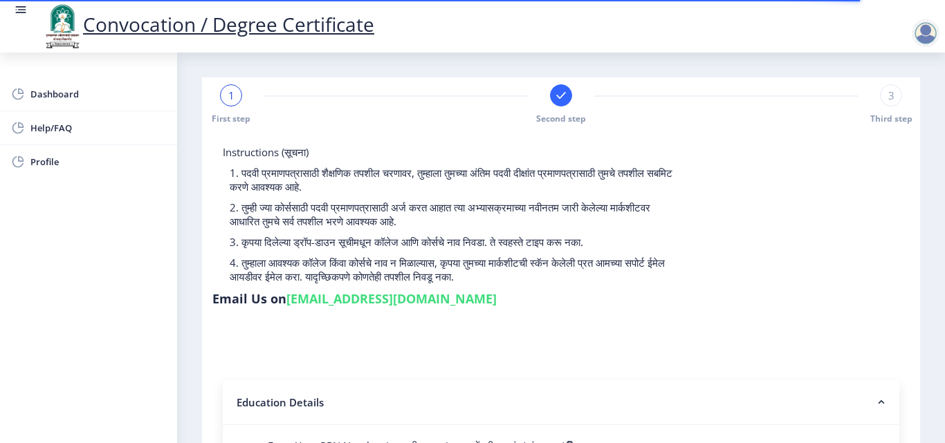
select select
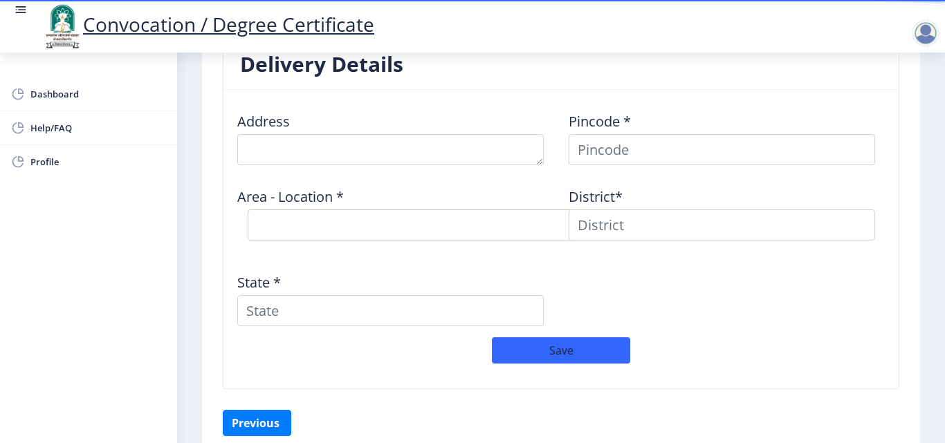
scroll to position [1044, 0]
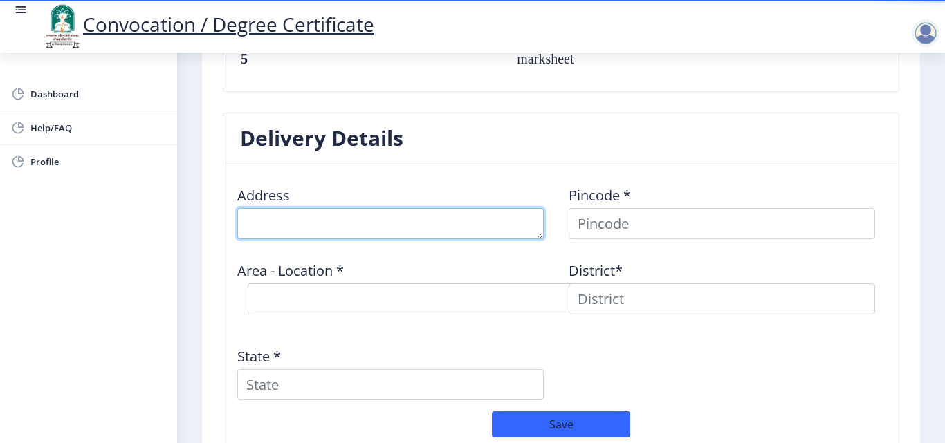
click at [421, 228] on textarea at bounding box center [390, 223] width 306 height 31
type textarea "[STREET_ADDRESS][PERSON_NAME]"
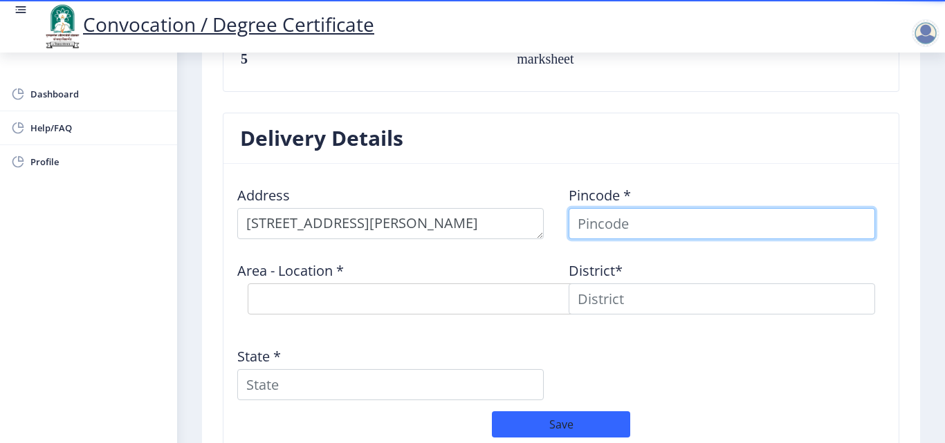
click at [644, 225] on input at bounding box center [722, 223] width 306 height 31
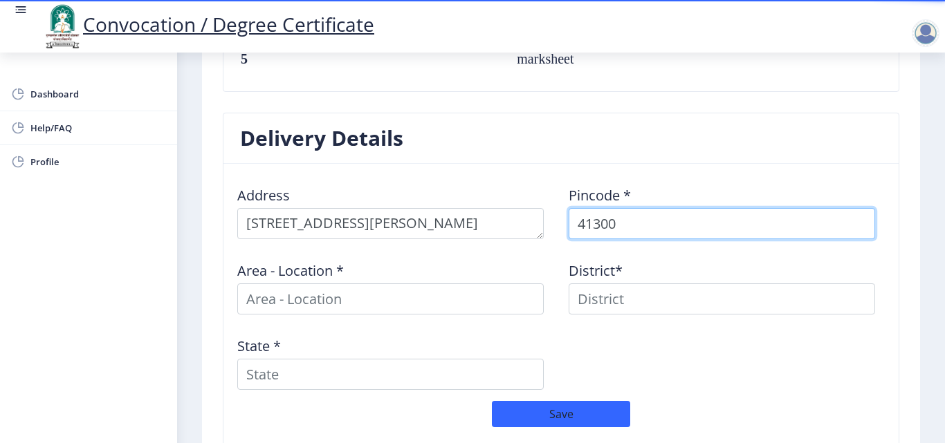
type input "413003"
select select
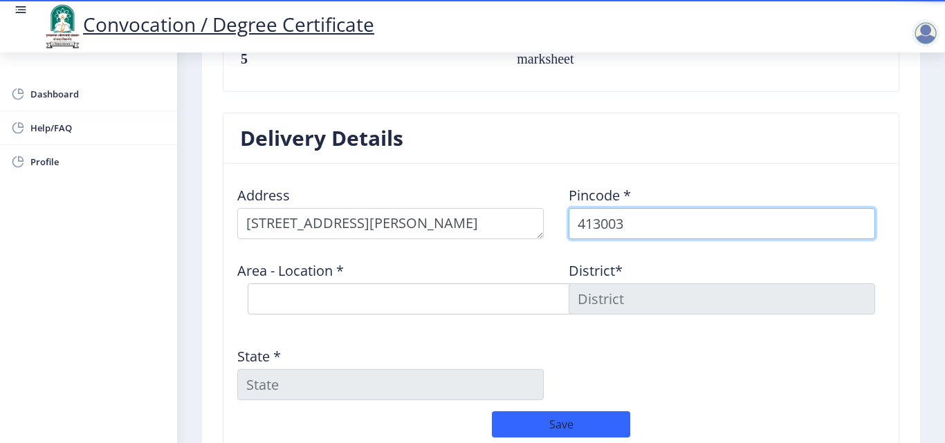
type input "413003"
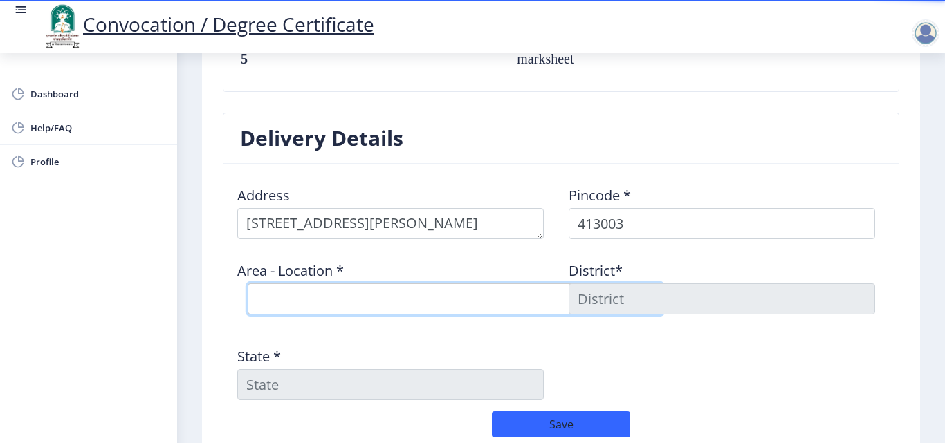
click at [376, 301] on select "Select Area Location [PERSON_NAME][GEOGRAPHIC_DATA] [GEOGRAPHIC_DATA] S.O ([GEO…" at bounding box center [455, 299] width 415 height 31
select select "1: Object"
click at [248, 284] on select "Select Area Location [PERSON_NAME][GEOGRAPHIC_DATA] [GEOGRAPHIC_DATA] S.O ([GEO…" at bounding box center [455, 299] width 415 height 31
type input "SOLAPUR"
type input "[GEOGRAPHIC_DATA]"
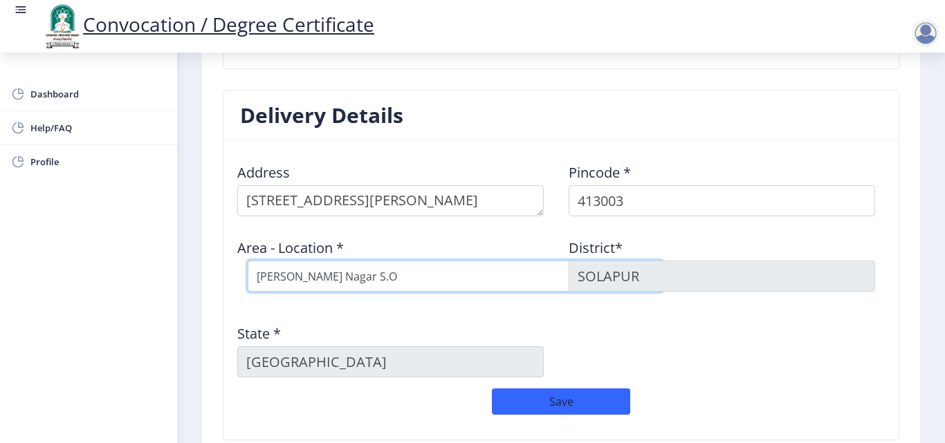
scroll to position [1182, 0]
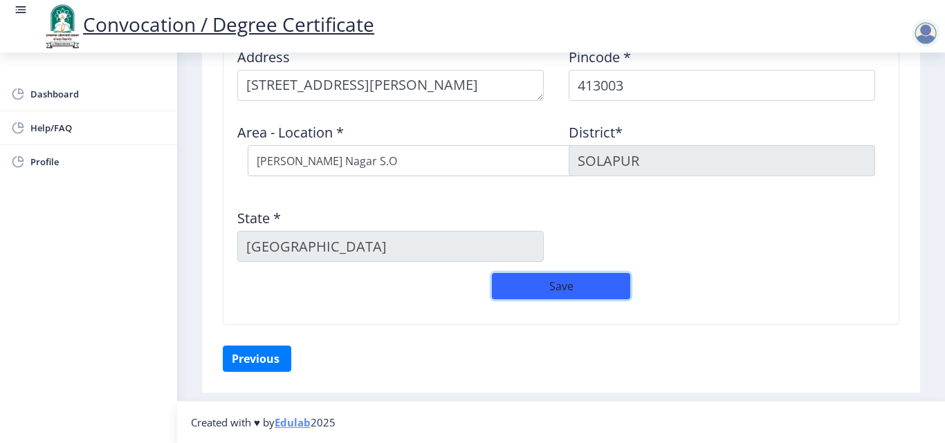
click at [567, 284] on button "Save" at bounding box center [561, 286] width 138 height 26
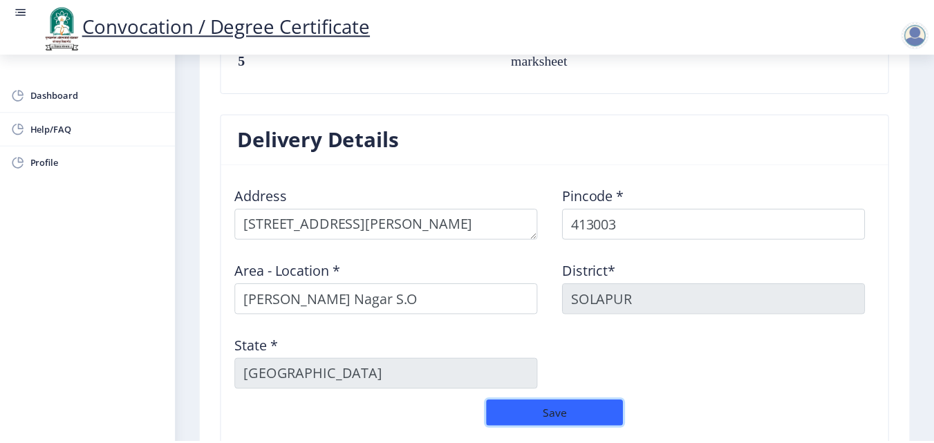
scroll to position [1212, 0]
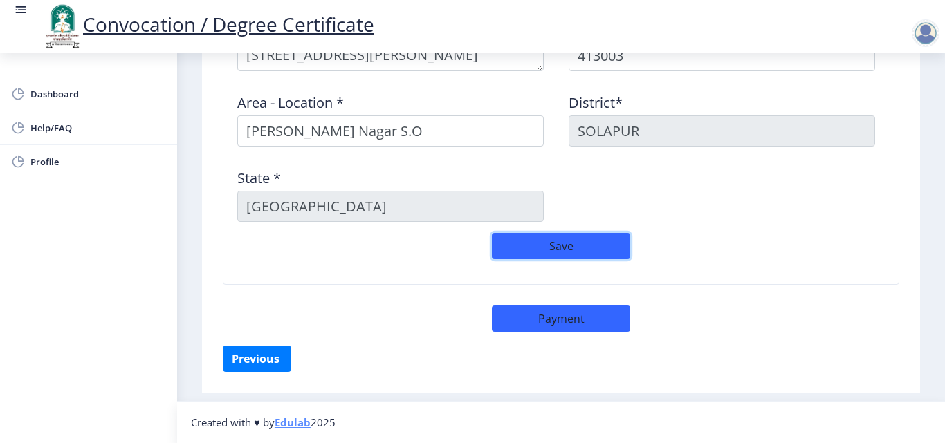
click at [571, 250] on button "Save" at bounding box center [561, 246] width 138 height 26
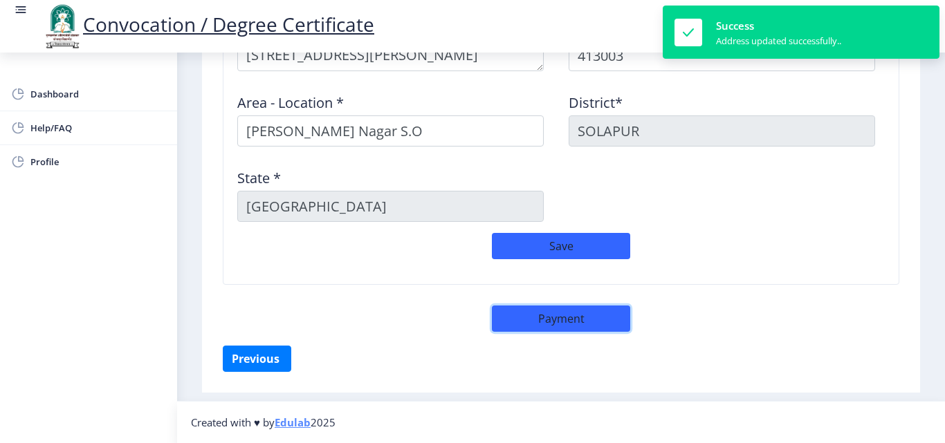
click at [575, 316] on button "Payment" at bounding box center [561, 319] width 138 height 26
select select "sealed"
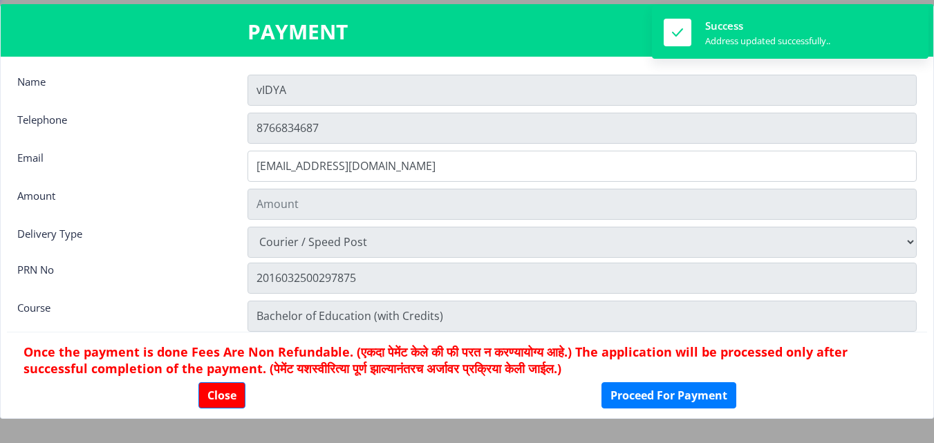
type input "2885"
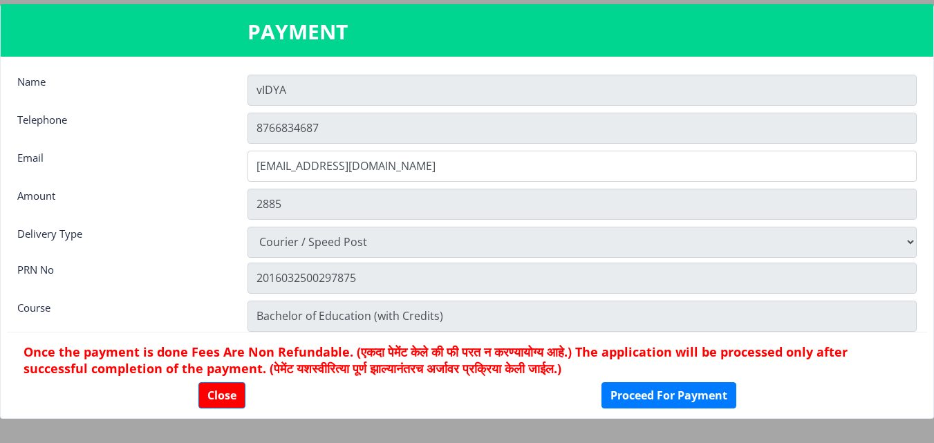
click at [264, 91] on input "vIDYA" at bounding box center [583, 90] width 670 height 31
click at [262, 89] on input "vIDYA" at bounding box center [583, 90] width 670 height 31
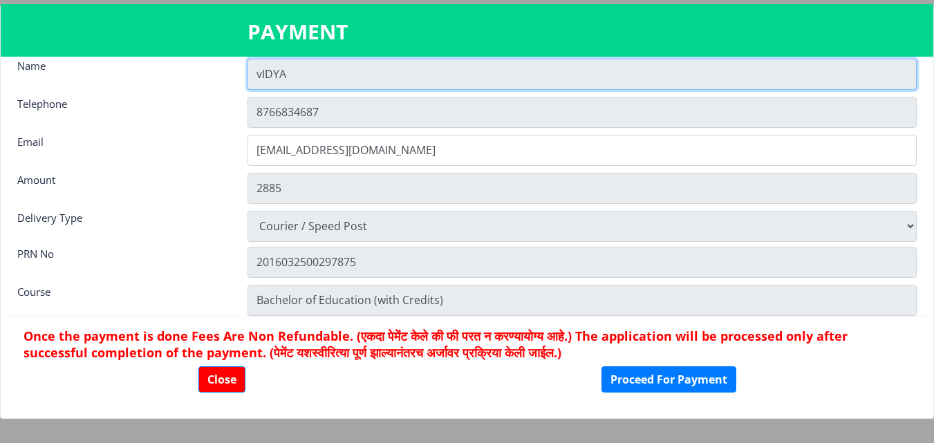
scroll to position [19, 0]
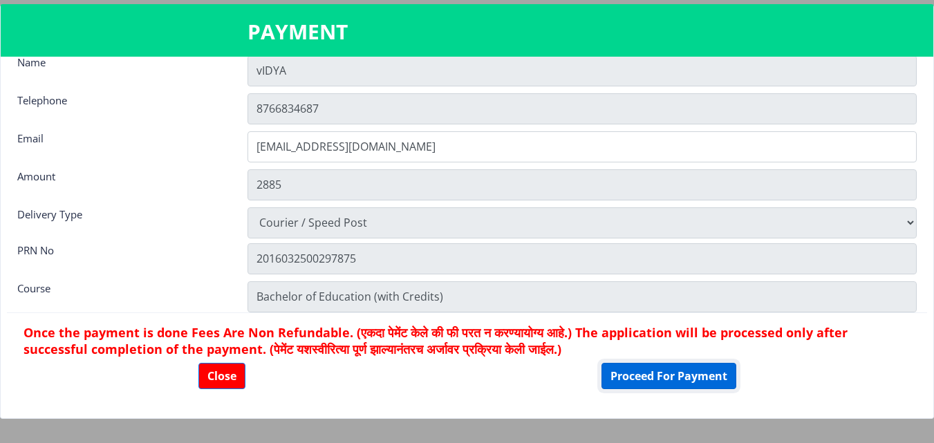
click at [671, 381] on button "Proceed For Payment" at bounding box center [669, 376] width 135 height 26
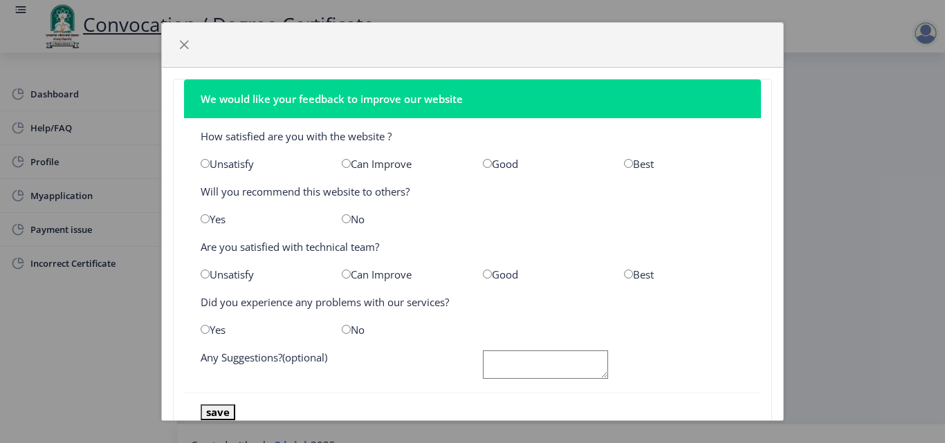
click at [624, 161] on input "radio" at bounding box center [628, 163] width 9 height 9
radio input "true"
click at [624, 273] on input "radio" at bounding box center [628, 274] width 9 height 9
radio input "true"
click at [343, 332] on input "radio" at bounding box center [346, 329] width 9 height 9
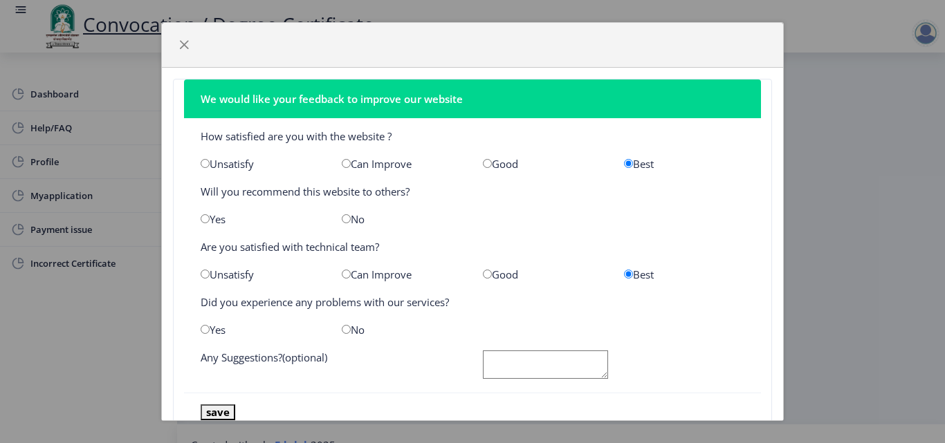
radio input "true"
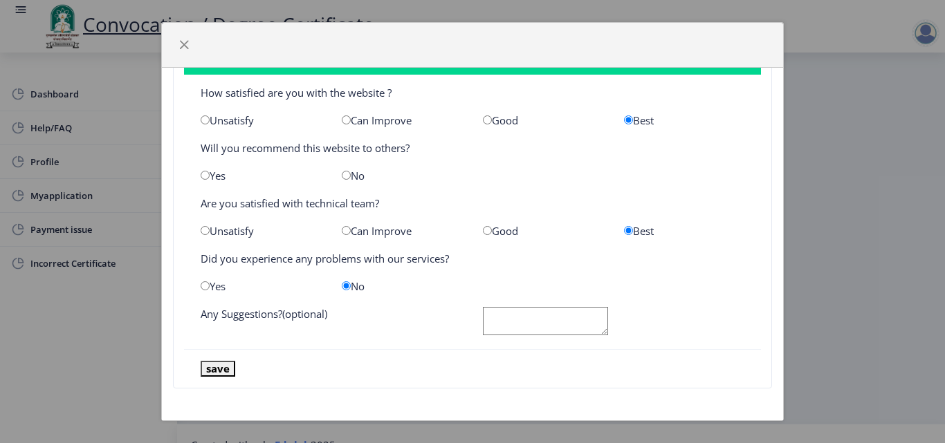
click at [499, 322] on textarea at bounding box center [545, 321] width 125 height 28
type textarea "n"
type textarea "NA"
click at [214, 368] on button "save" at bounding box center [218, 369] width 35 height 16
click at [184, 48] on span "button" at bounding box center [183, 44] width 11 height 11
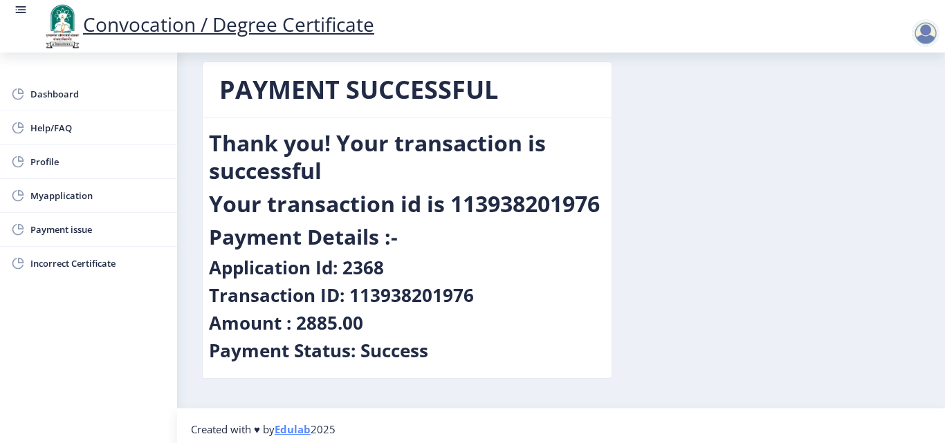
scroll to position [23, 0]
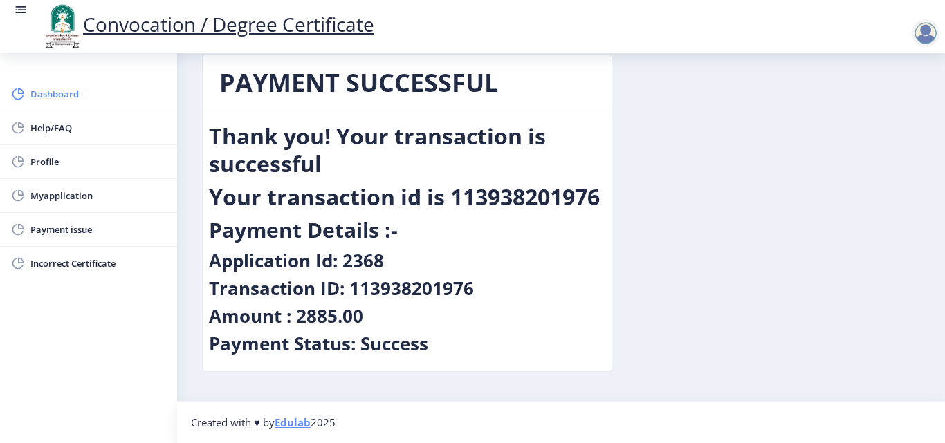
click at [60, 95] on span "Dashboard" at bounding box center [98, 94] width 136 height 17
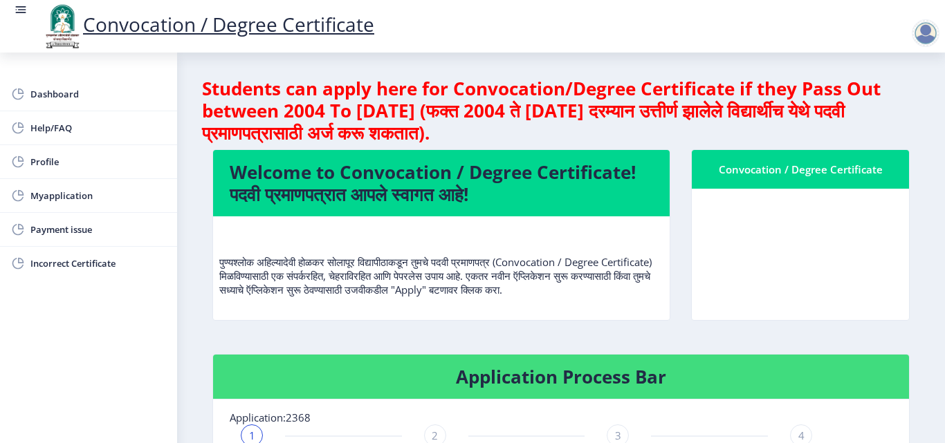
click at [70, 310] on div "Dashboard Help/FAQ Profile Myapplication Payment issue Incorrect Certificate" at bounding box center [88, 248] width 177 height 391
click at [931, 35] on div at bounding box center [926, 33] width 28 height 28
click at [878, 111] on span "Log out" at bounding box center [889, 108] width 89 height 17
